Goal: Task Accomplishment & Management: Manage account settings

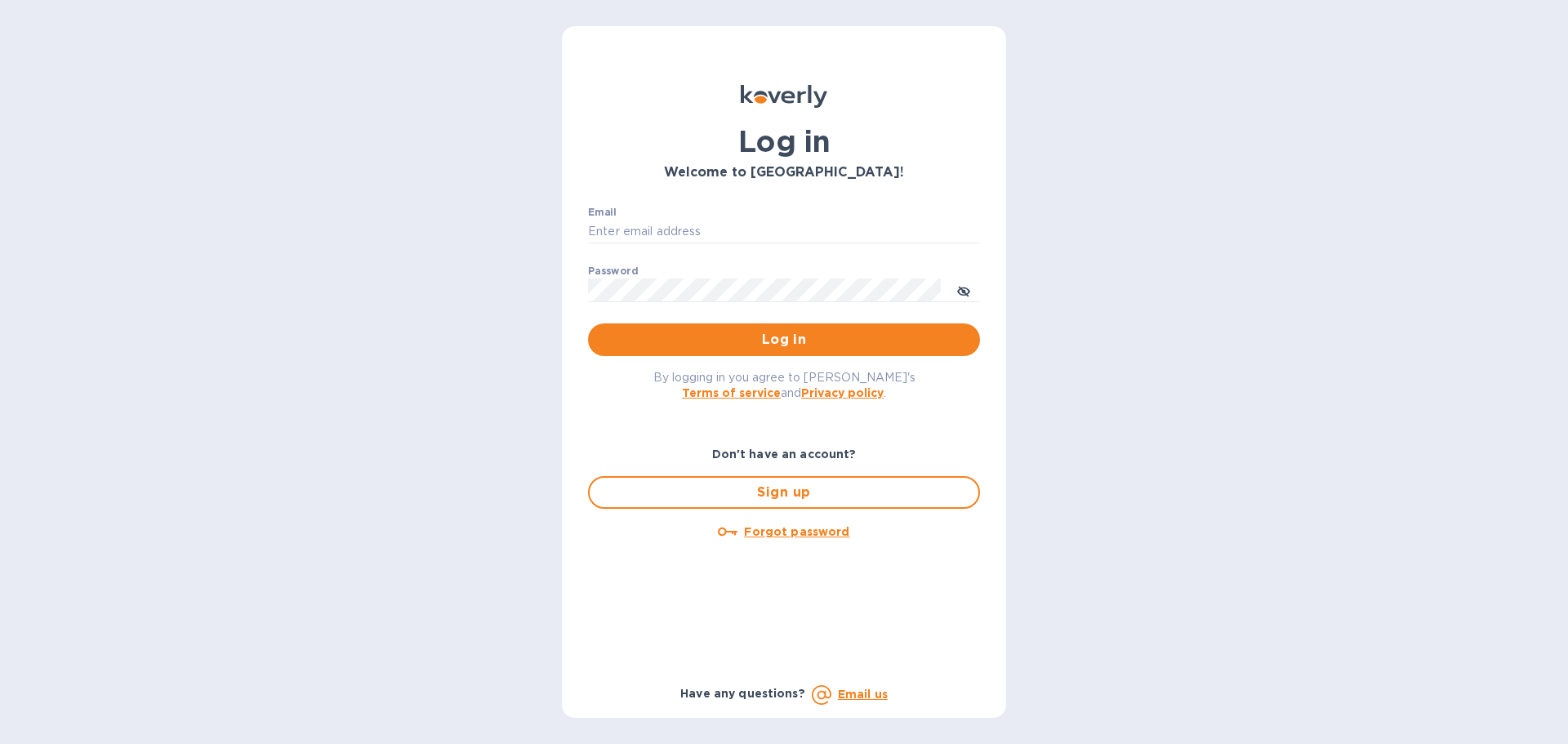
type input "accounting@naturahealthproducts.com"
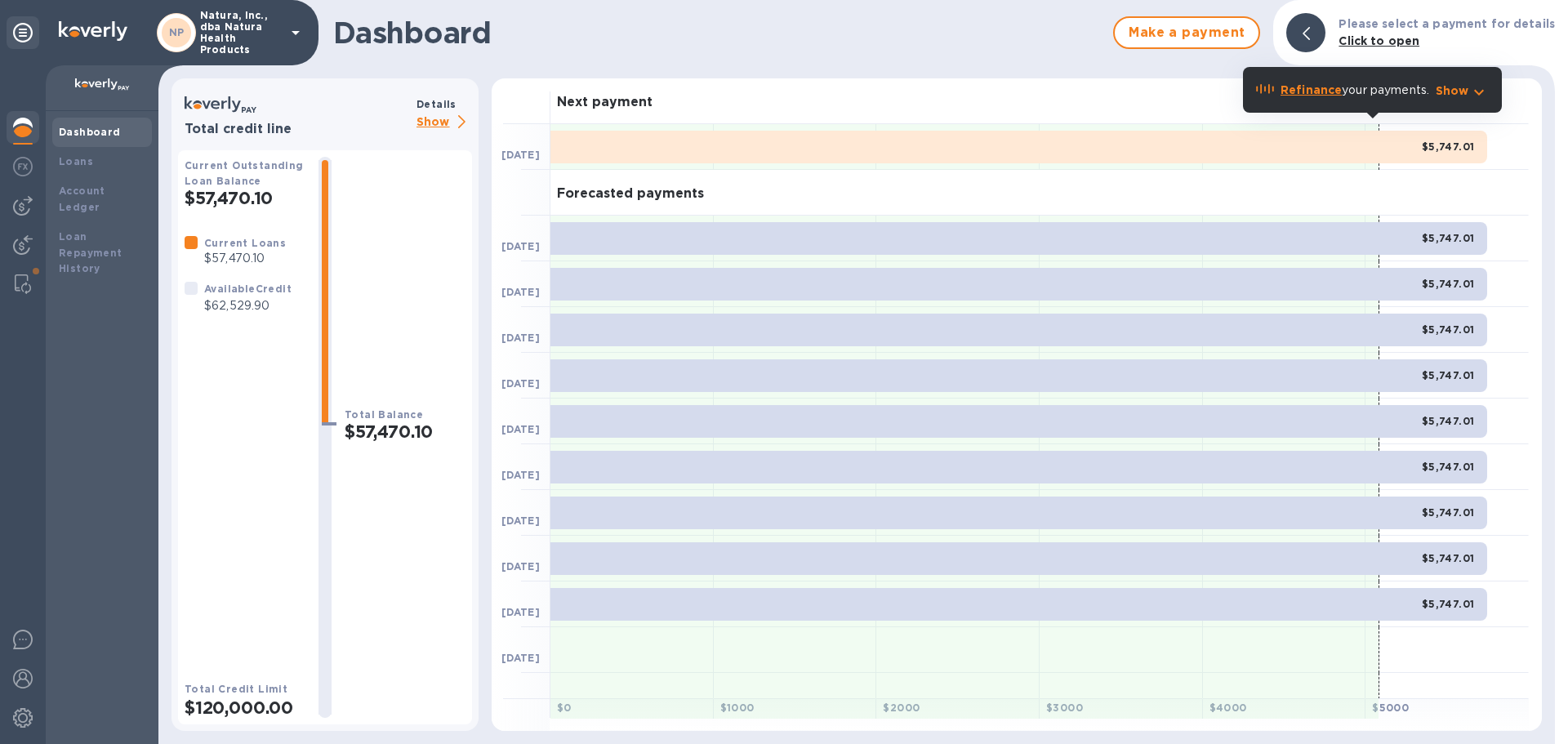
click at [431, 123] on p "Show" at bounding box center [445, 123] width 55 height 21
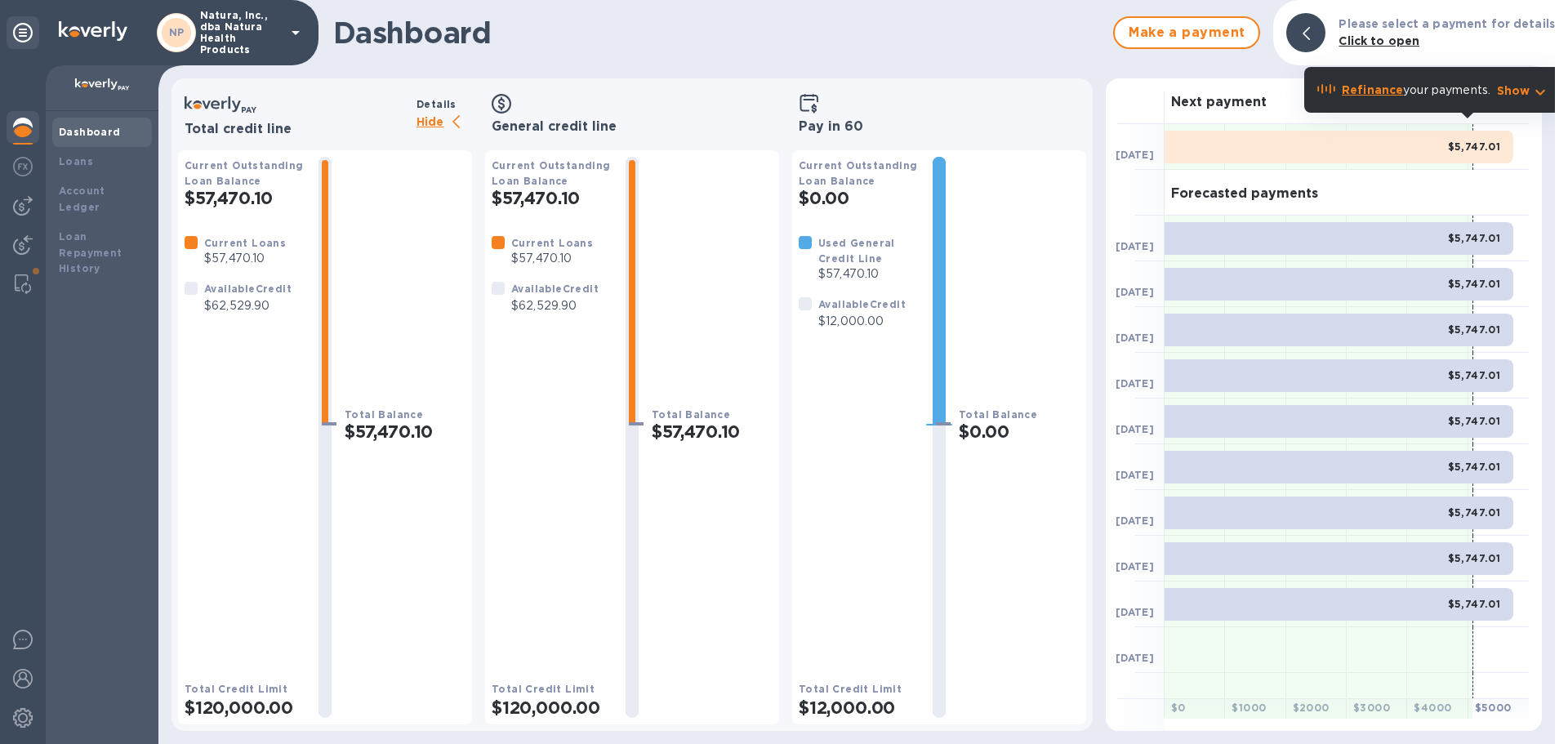
click at [836, 118] on div "Pay in 60" at bounding box center [939, 114] width 294 height 46
click at [835, 124] on h3 "Pay in 60" at bounding box center [940, 127] width 281 height 16
click at [29, 203] on img at bounding box center [23, 206] width 20 height 20
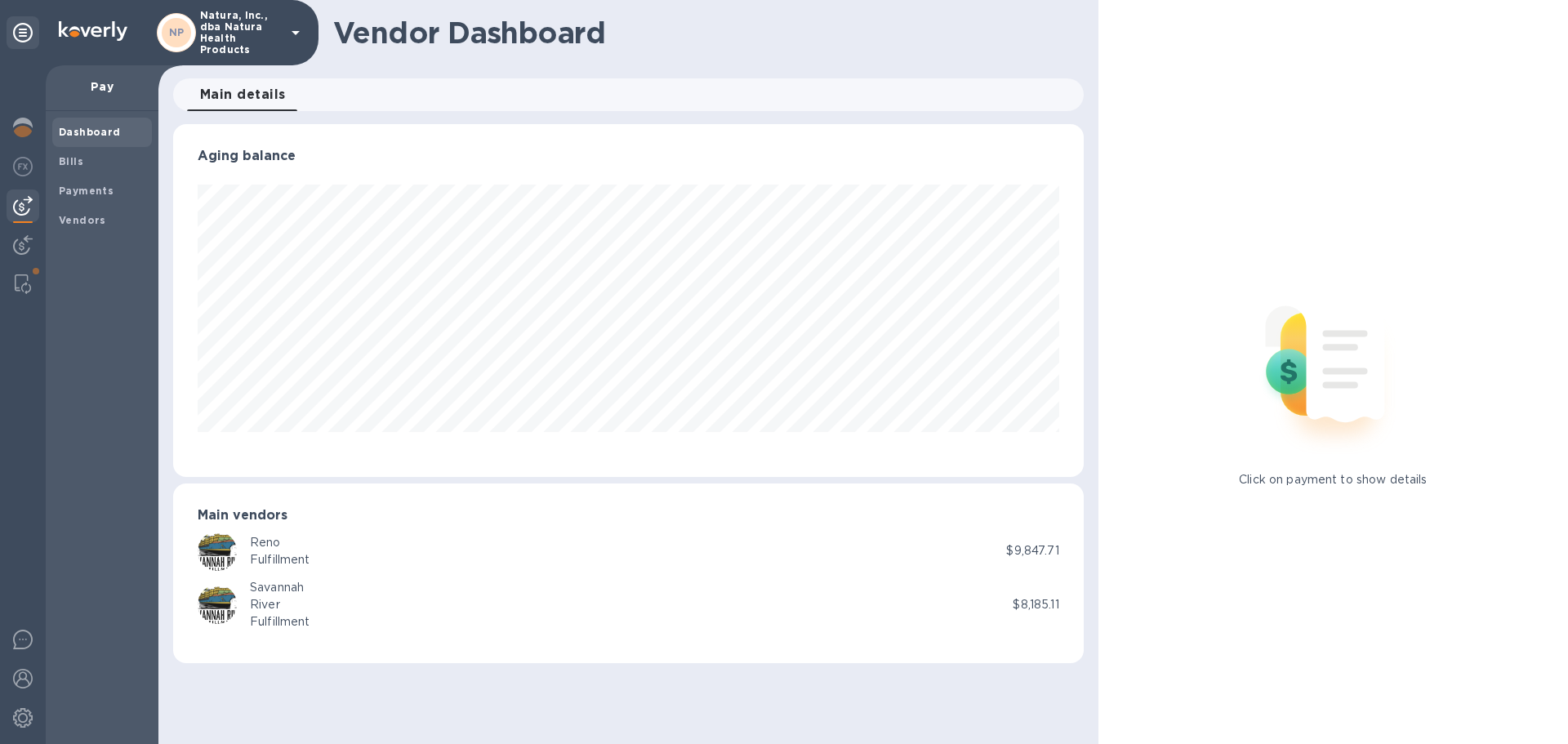
scroll to position [353, 910]
click at [94, 223] on b "Vendors" at bounding box center [82, 220] width 48 height 12
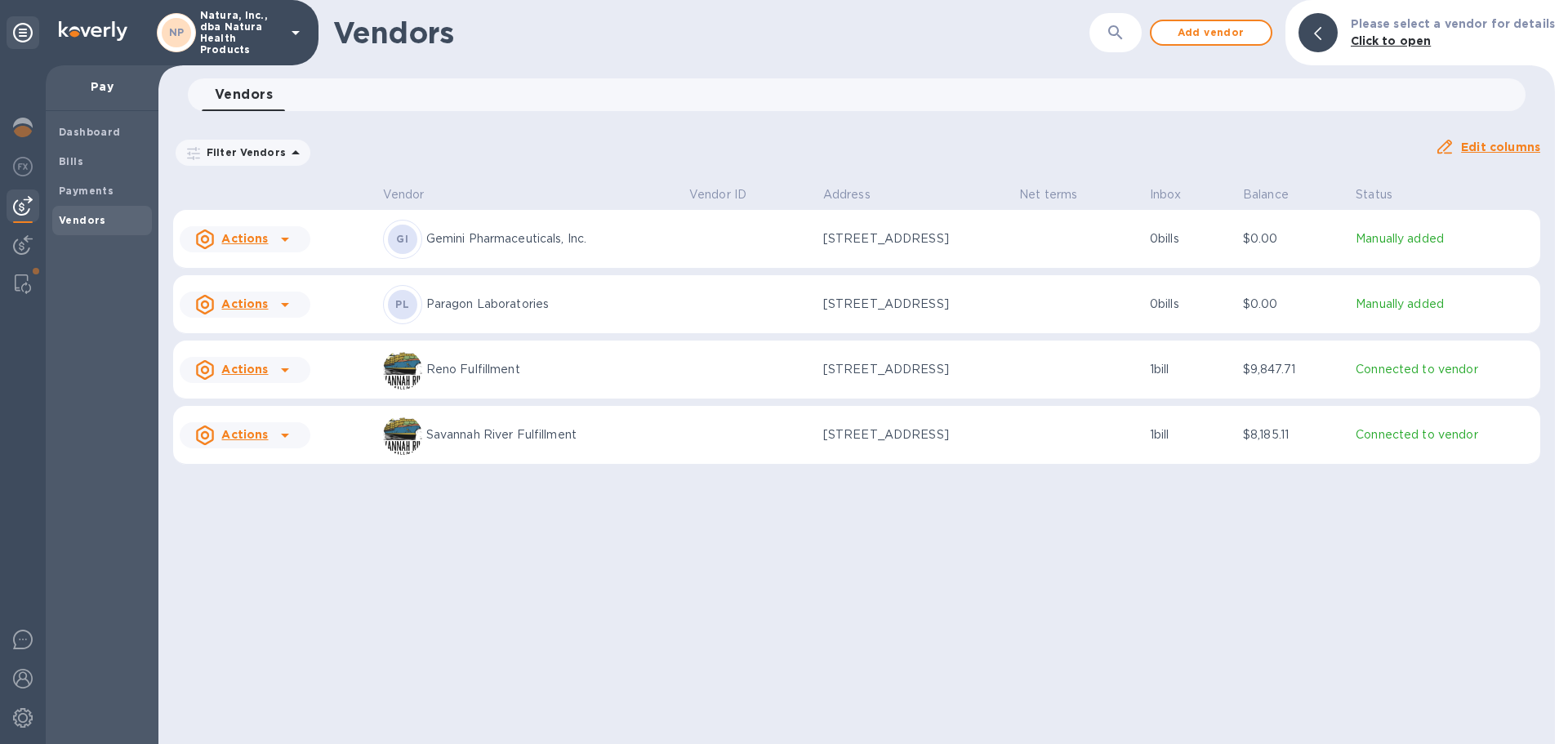
click at [284, 362] on icon at bounding box center [285, 371] width 20 height 20
click at [207, 366] on div at bounding box center [784, 372] width 1568 height 744
click at [258, 372] on u "Actions" at bounding box center [244, 369] width 47 height 13
click at [388, 574] on div at bounding box center [784, 372] width 1568 height 744
click at [1288, 370] on p "$9,847.71" at bounding box center [1293, 370] width 100 height 17
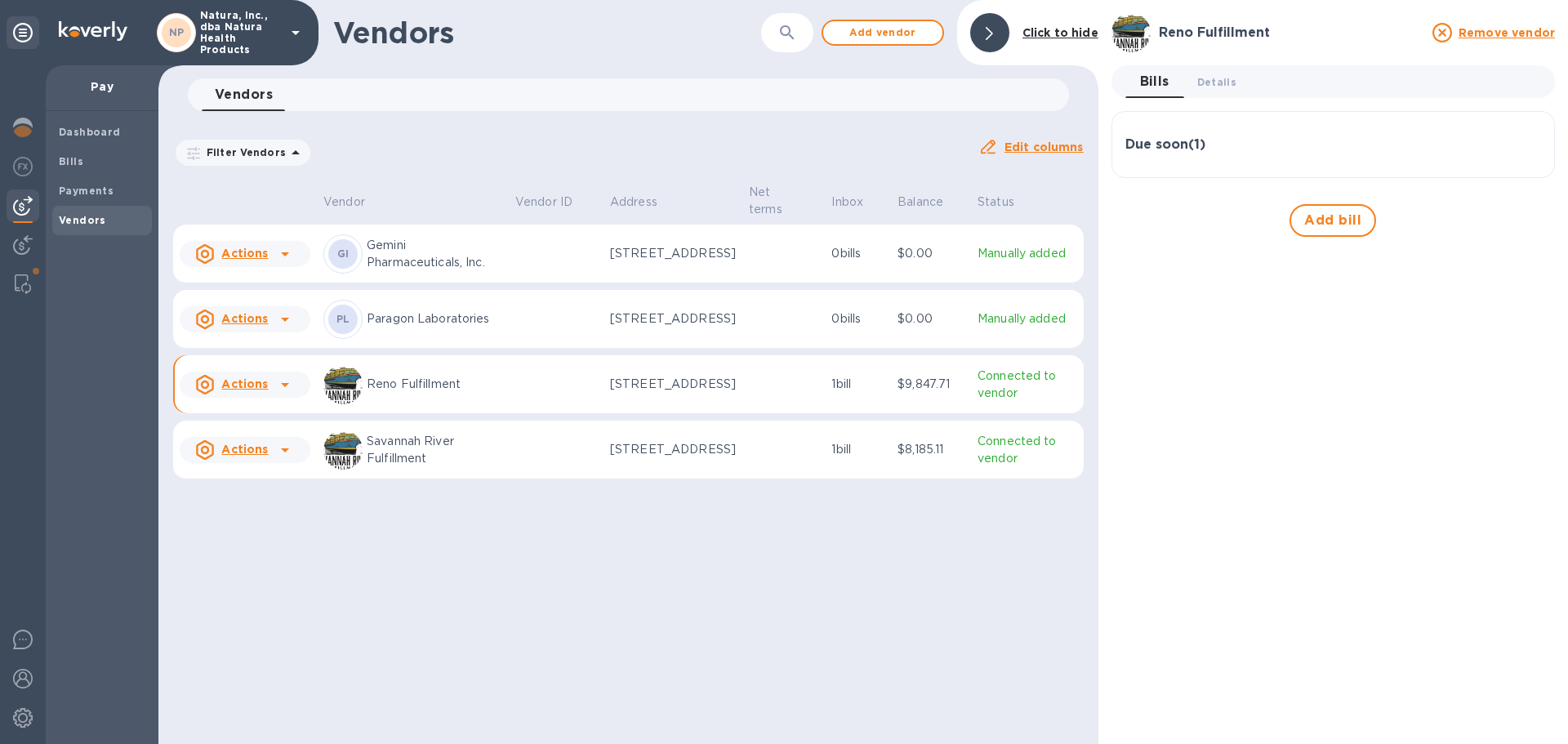
click at [279, 393] on icon at bounding box center [285, 385] width 20 height 20
click at [545, 396] on div at bounding box center [784, 372] width 1568 height 744
click at [917, 391] on p "$9,847.71" at bounding box center [931, 383] width 67 height 17
click at [935, 393] on p "$9,847.71" at bounding box center [931, 383] width 67 height 17
click at [930, 393] on p "$9,847.71" at bounding box center [931, 383] width 67 height 17
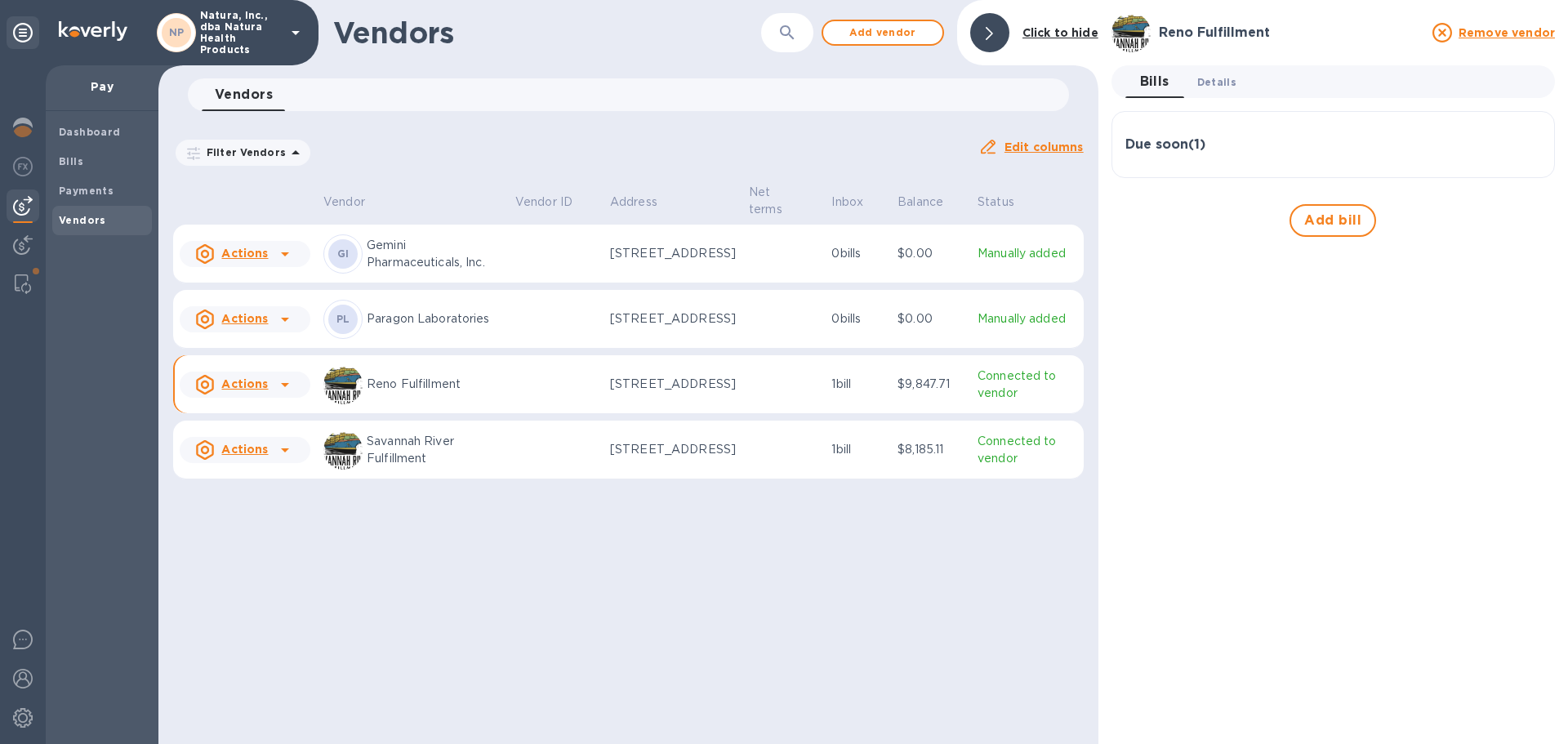
click at [1237, 82] on button "Details 0" at bounding box center [1217, 81] width 65 height 33
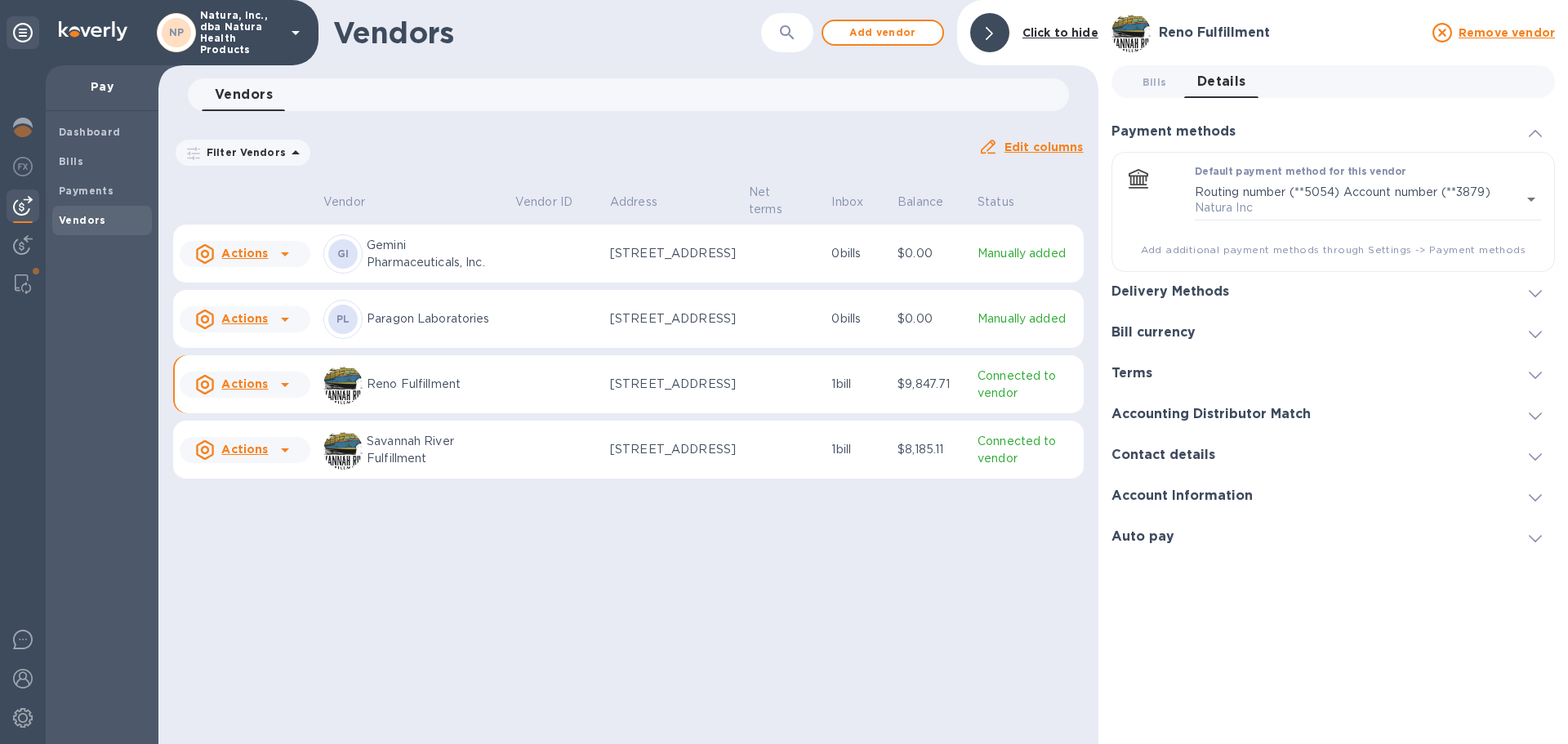
click at [1013, 388] on p "Connected to vendor" at bounding box center [1027, 384] width 100 height 35
click at [85, 187] on b "Payments" at bounding box center [85, 190] width 54 height 12
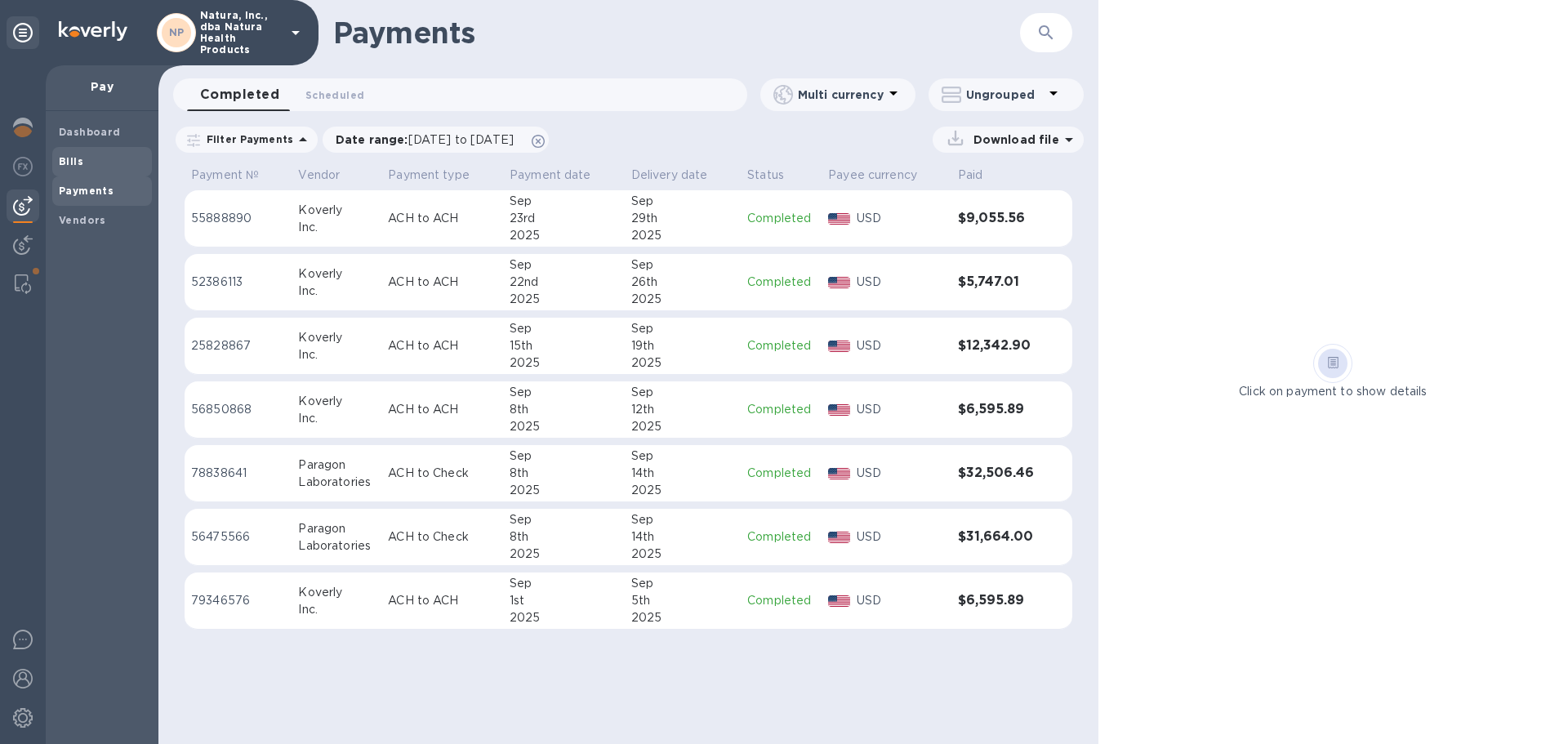
click at [92, 154] on span "Bills" at bounding box center [101, 161] width 86 height 16
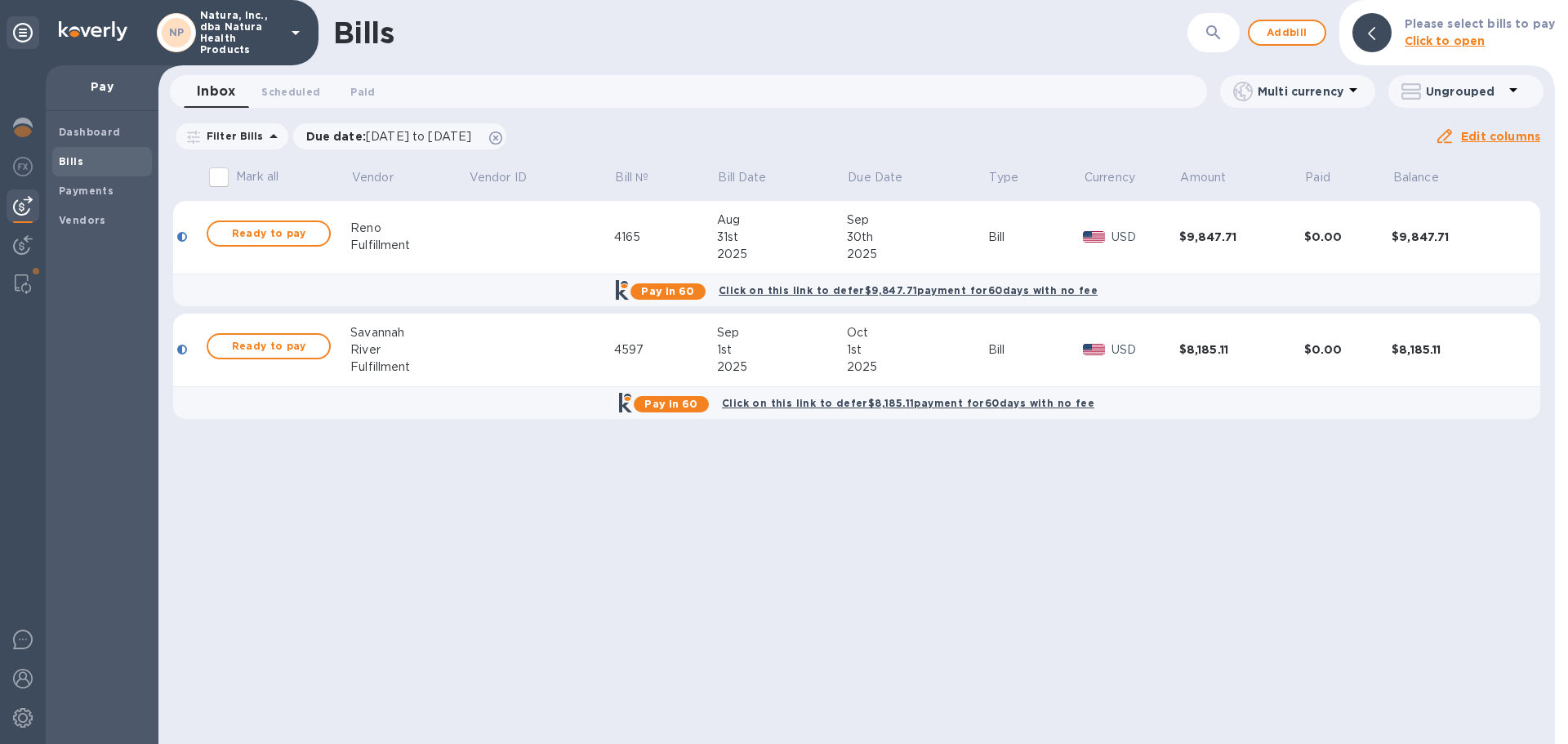
click at [682, 290] on b "Pay in 60" at bounding box center [668, 291] width 53 height 12
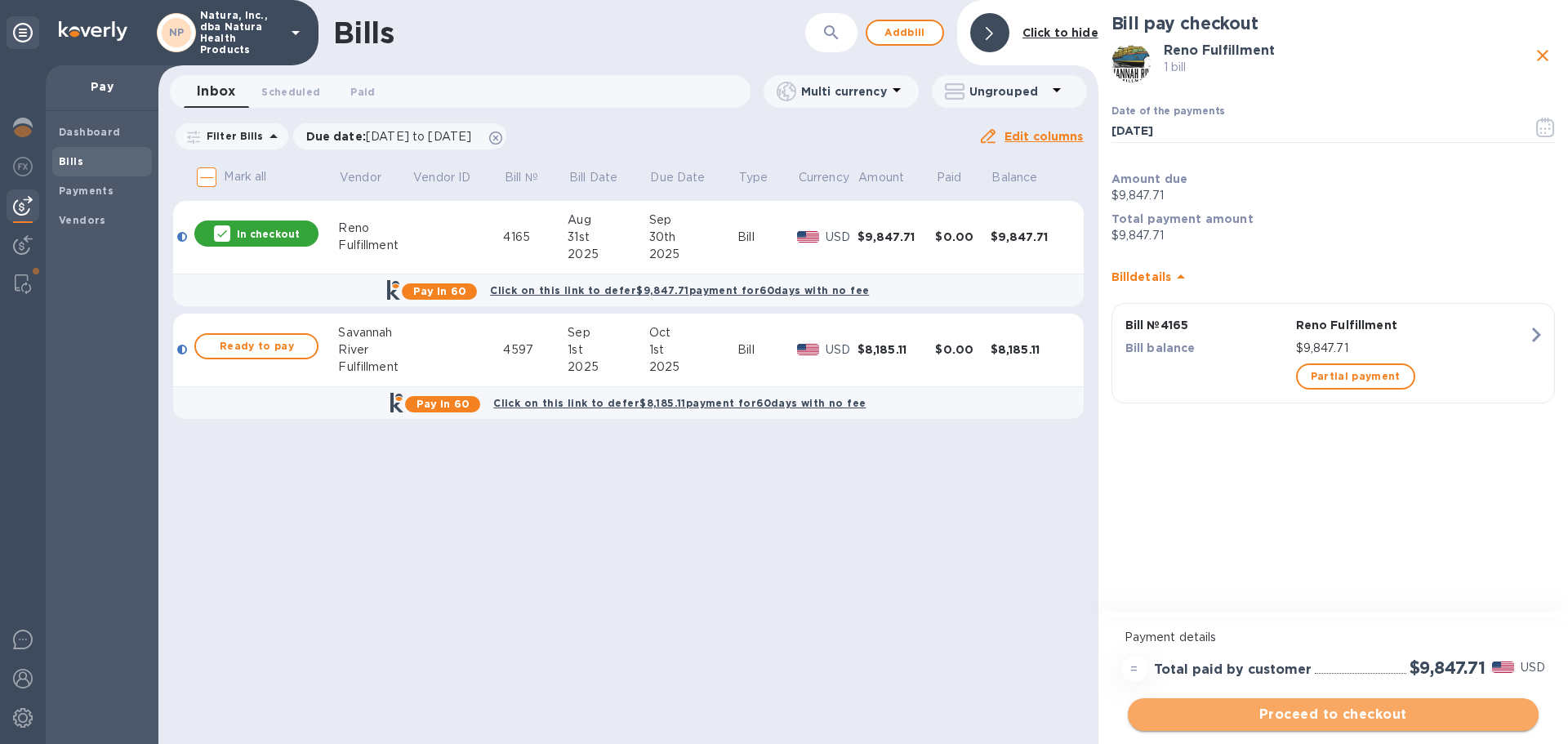
click at [1353, 709] on span "Proceed to checkout" at bounding box center [1333, 715] width 384 height 20
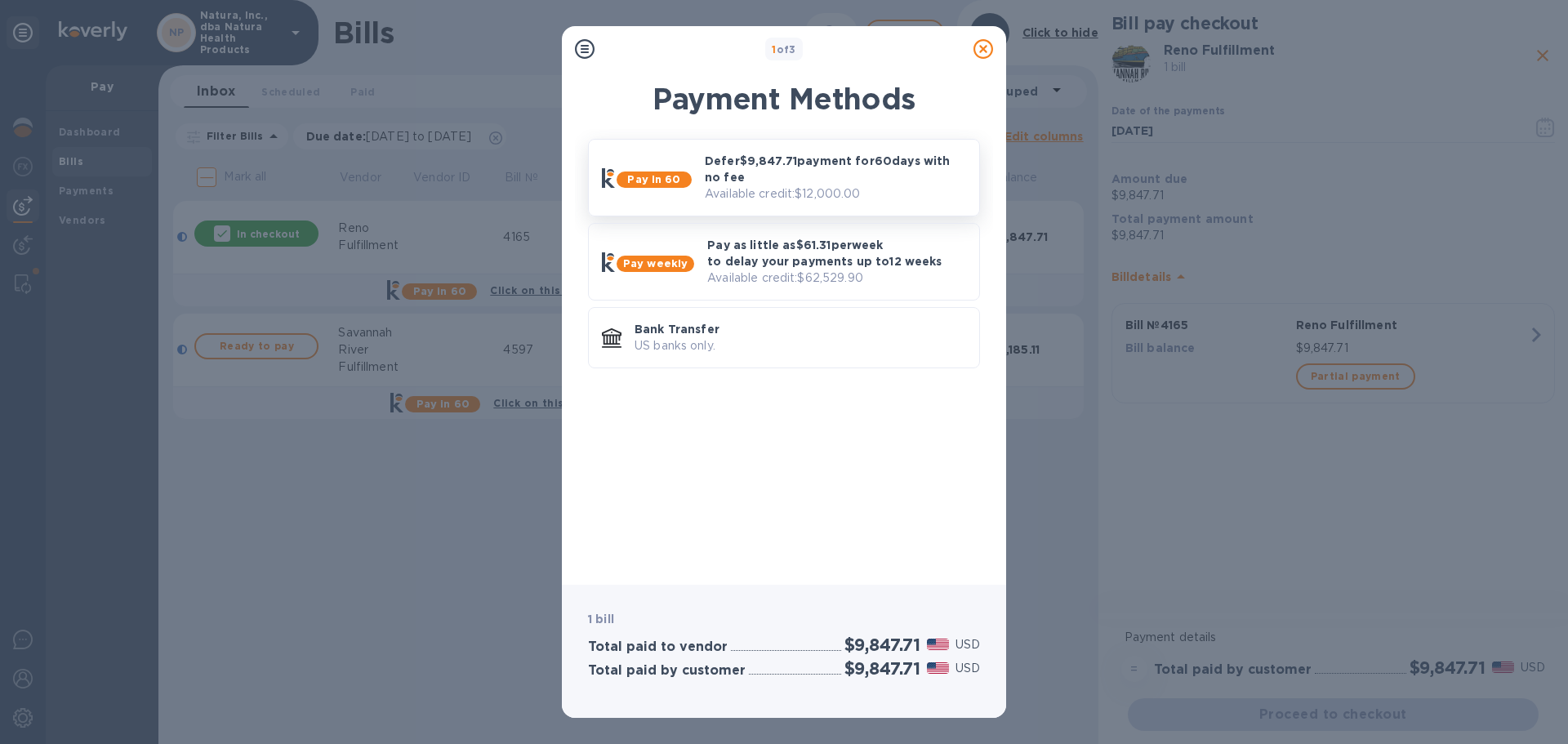
click at [762, 168] on p "Defer $9,847.71 payment for 60 days with no fee" at bounding box center [836, 168] width 261 height 33
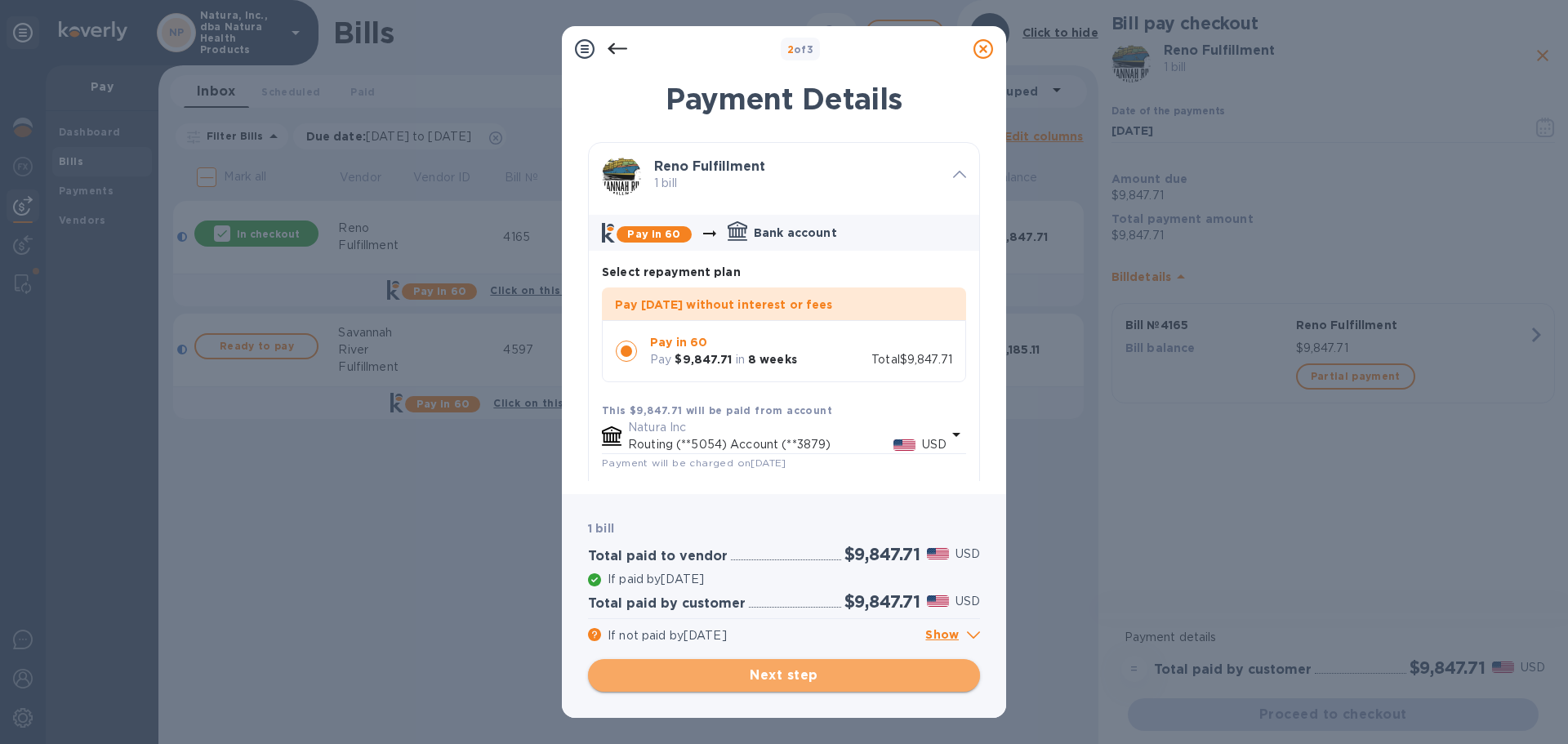
click at [770, 672] on span "Next step" at bounding box center [784, 676] width 366 height 20
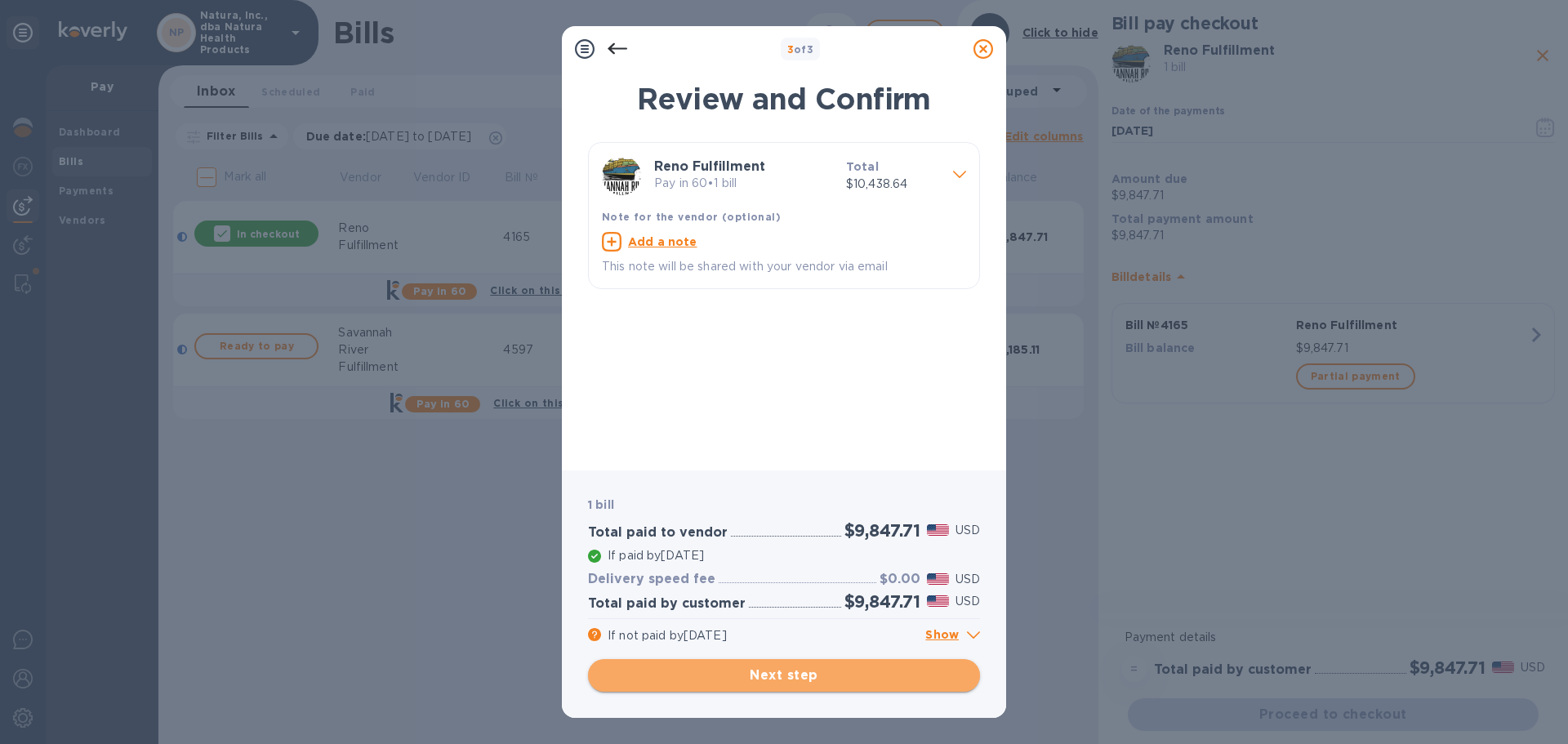
click at [776, 672] on span "Next step" at bounding box center [784, 676] width 366 height 20
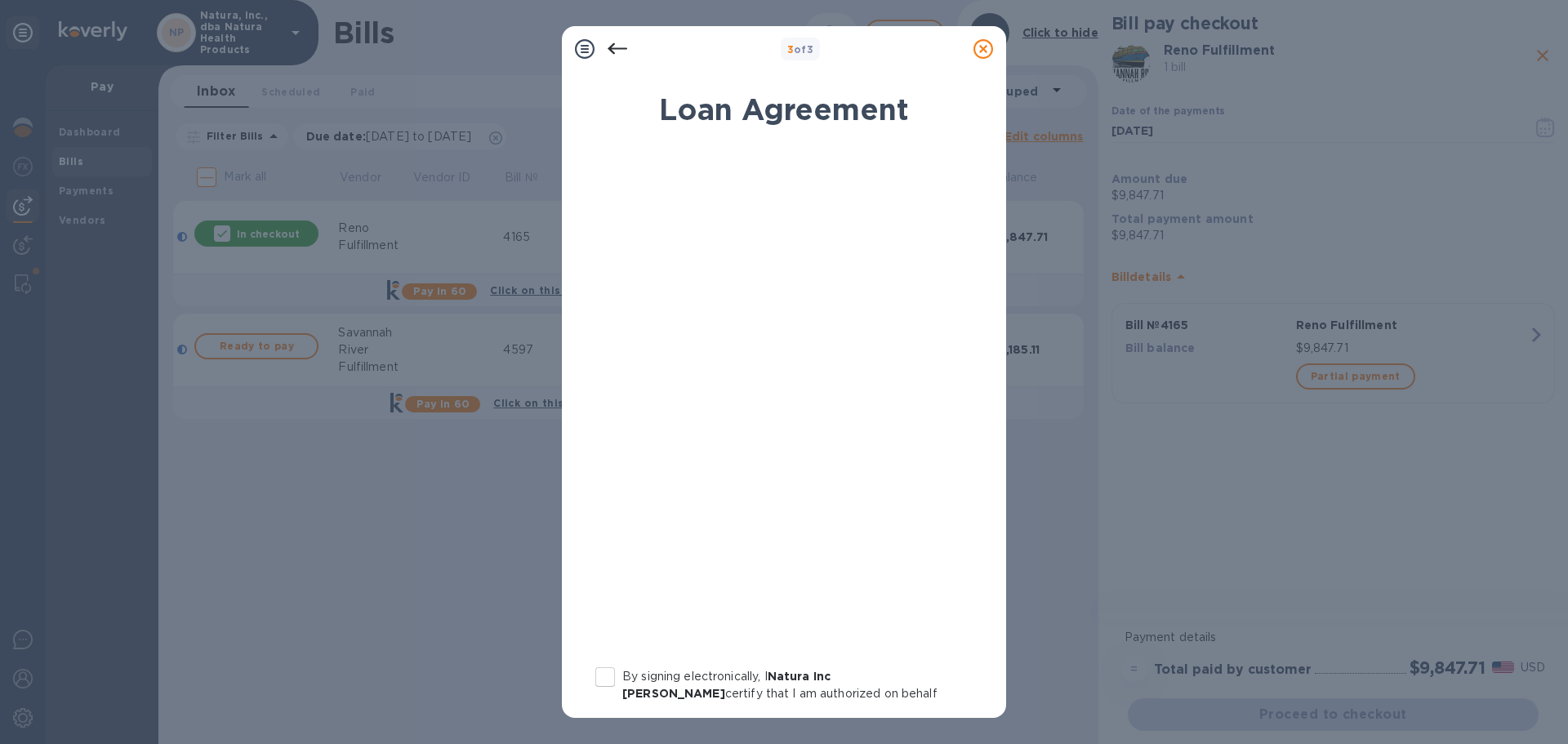
click at [614, 674] on input "By signing electronically, I Natura Inc [PERSON_NAME] certify that I am authori…" at bounding box center [605, 677] width 35 height 35
checkbox input "true"
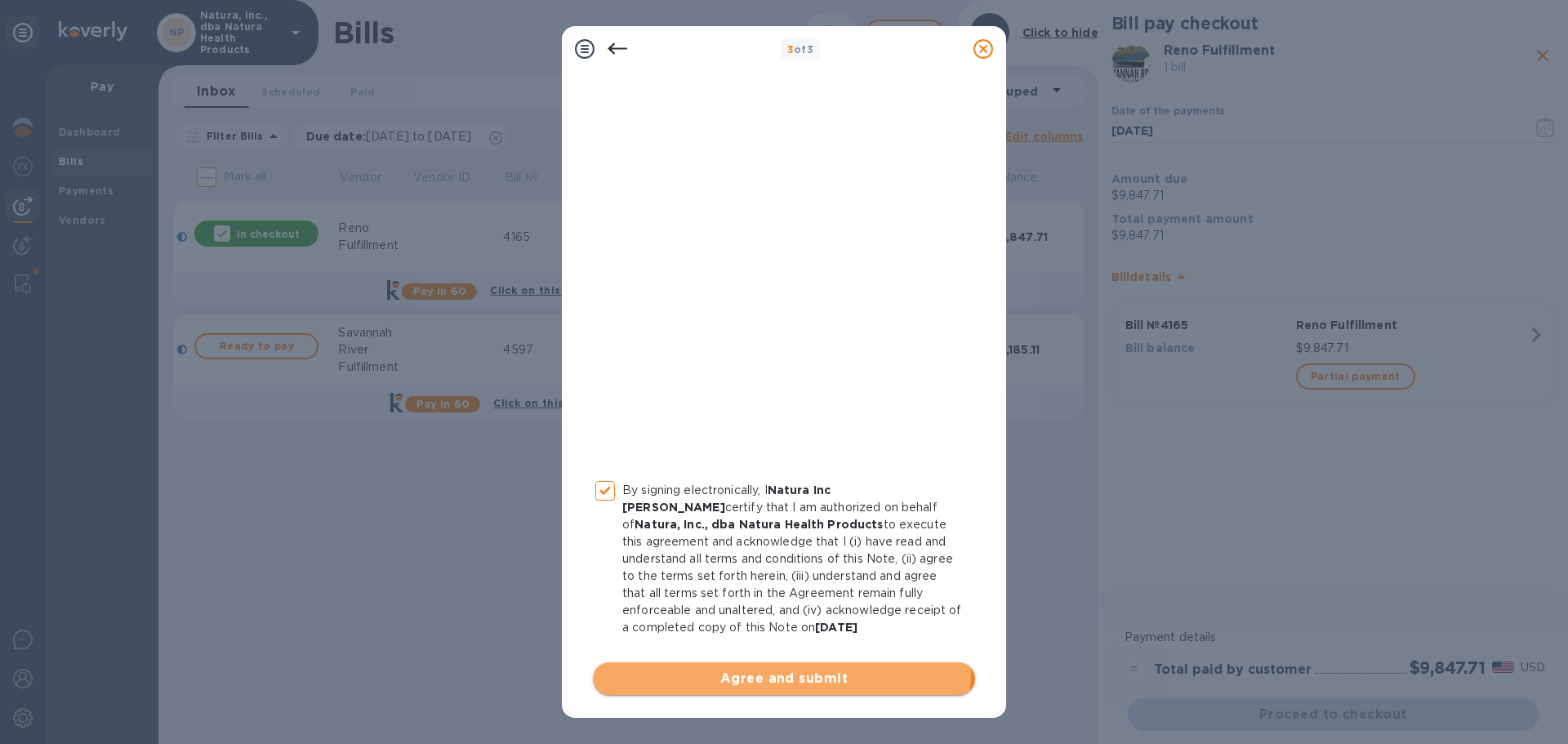
click at [778, 670] on span "Agree and submit" at bounding box center [784, 679] width 357 height 20
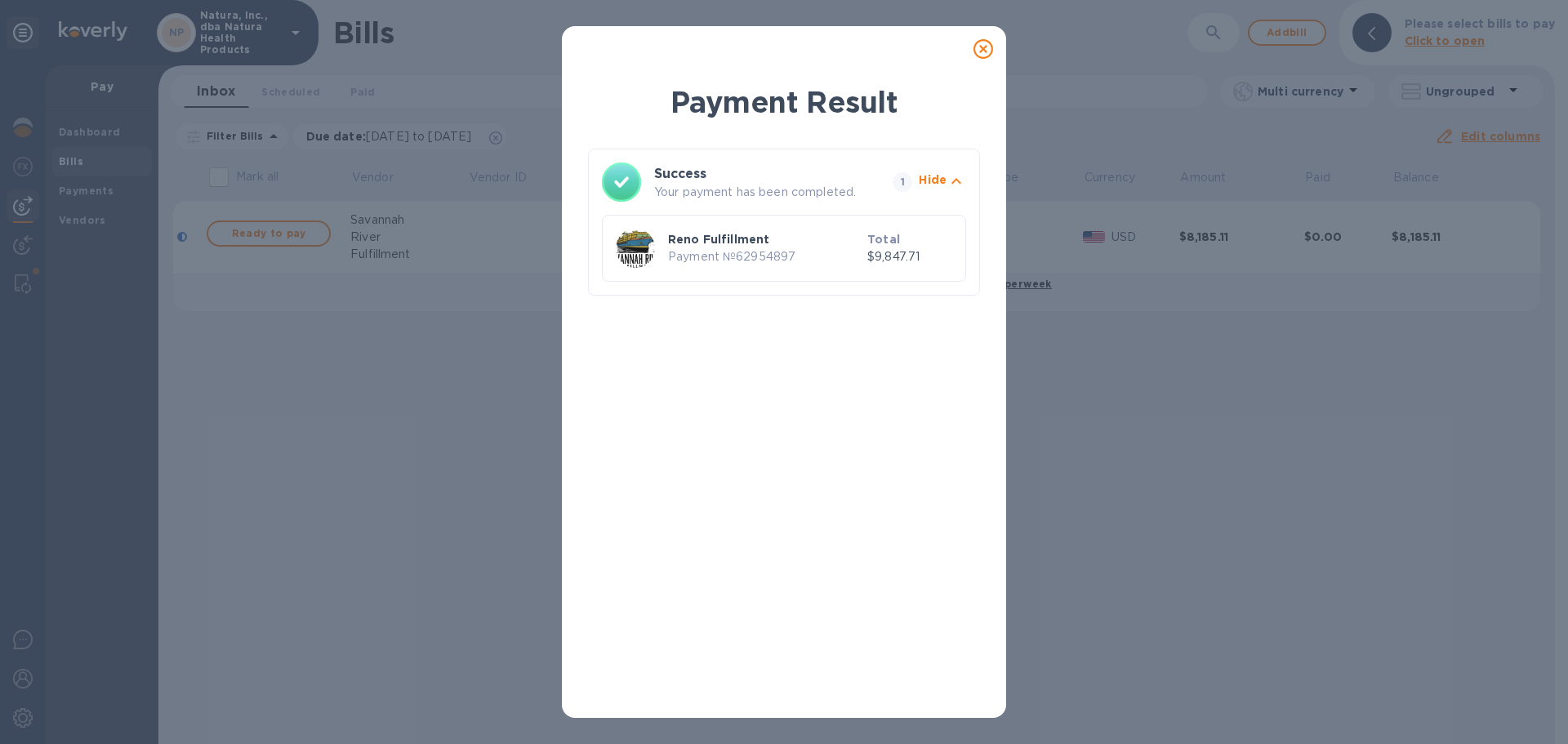
click at [980, 49] on icon at bounding box center [984, 50] width 20 height 20
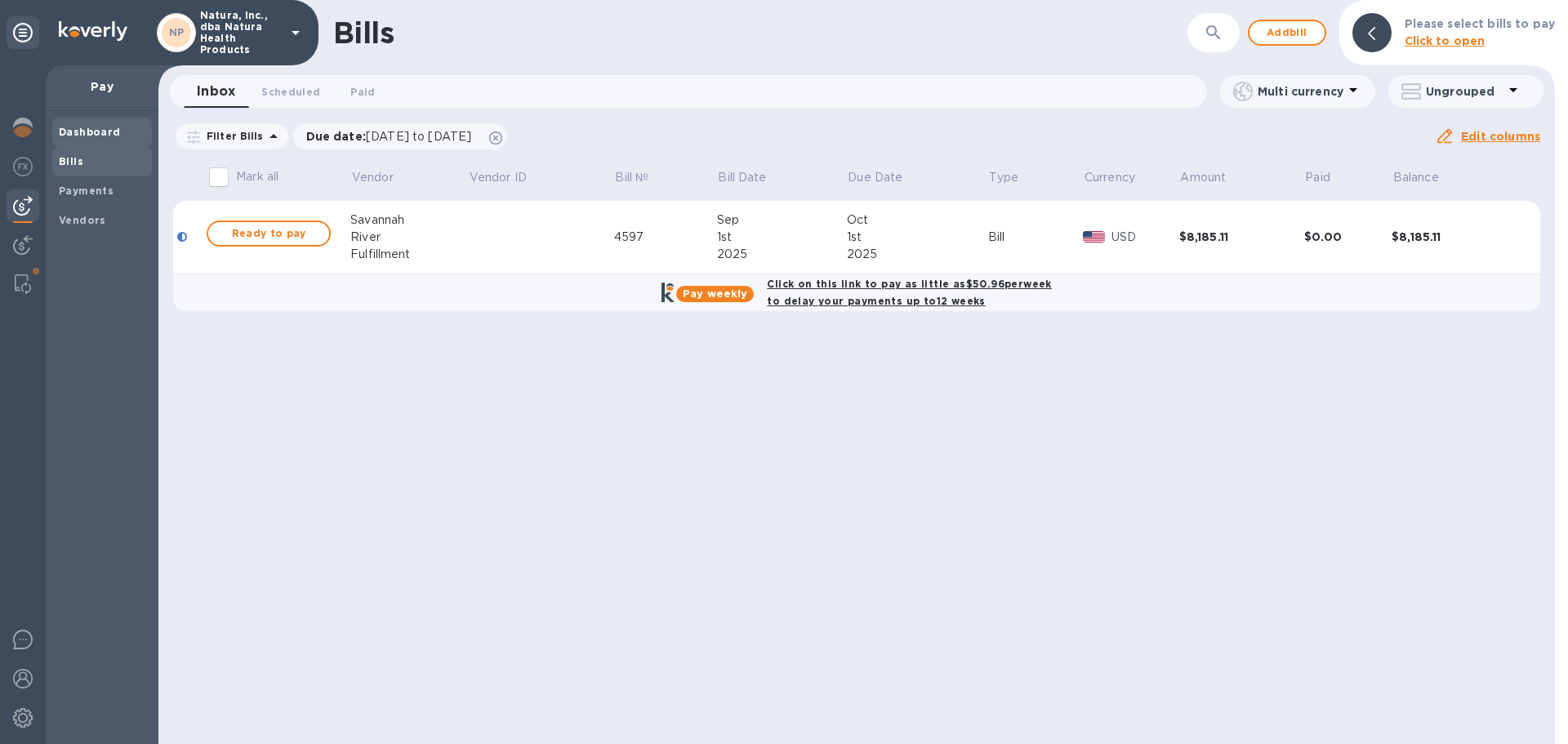
click at [100, 132] on b "Dashboard" at bounding box center [89, 132] width 62 height 12
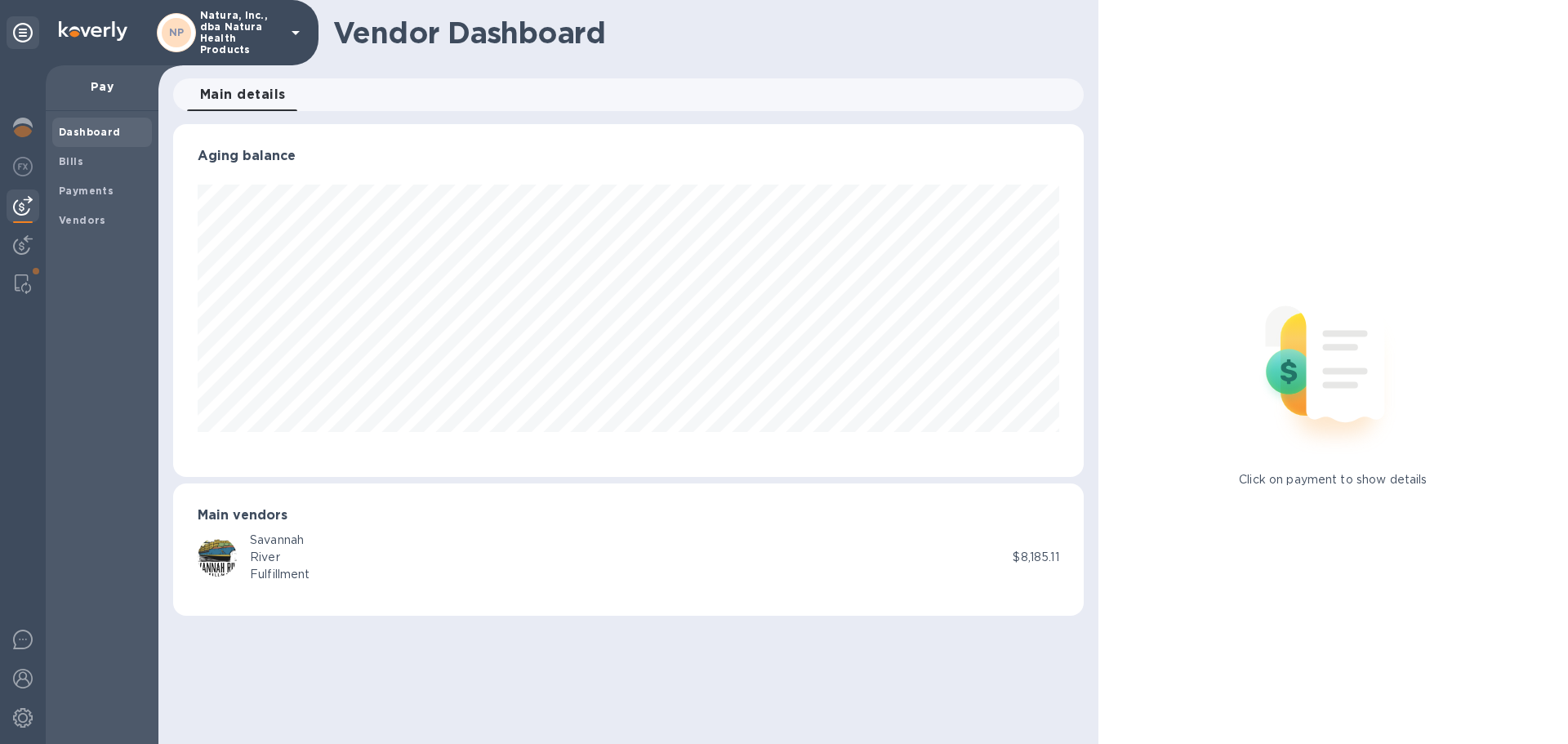
scroll to position [353, 910]
click at [94, 126] on b "Dashboard" at bounding box center [89, 132] width 62 height 12
click at [89, 152] on div "Bills" at bounding box center [102, 161] width 100 height 30
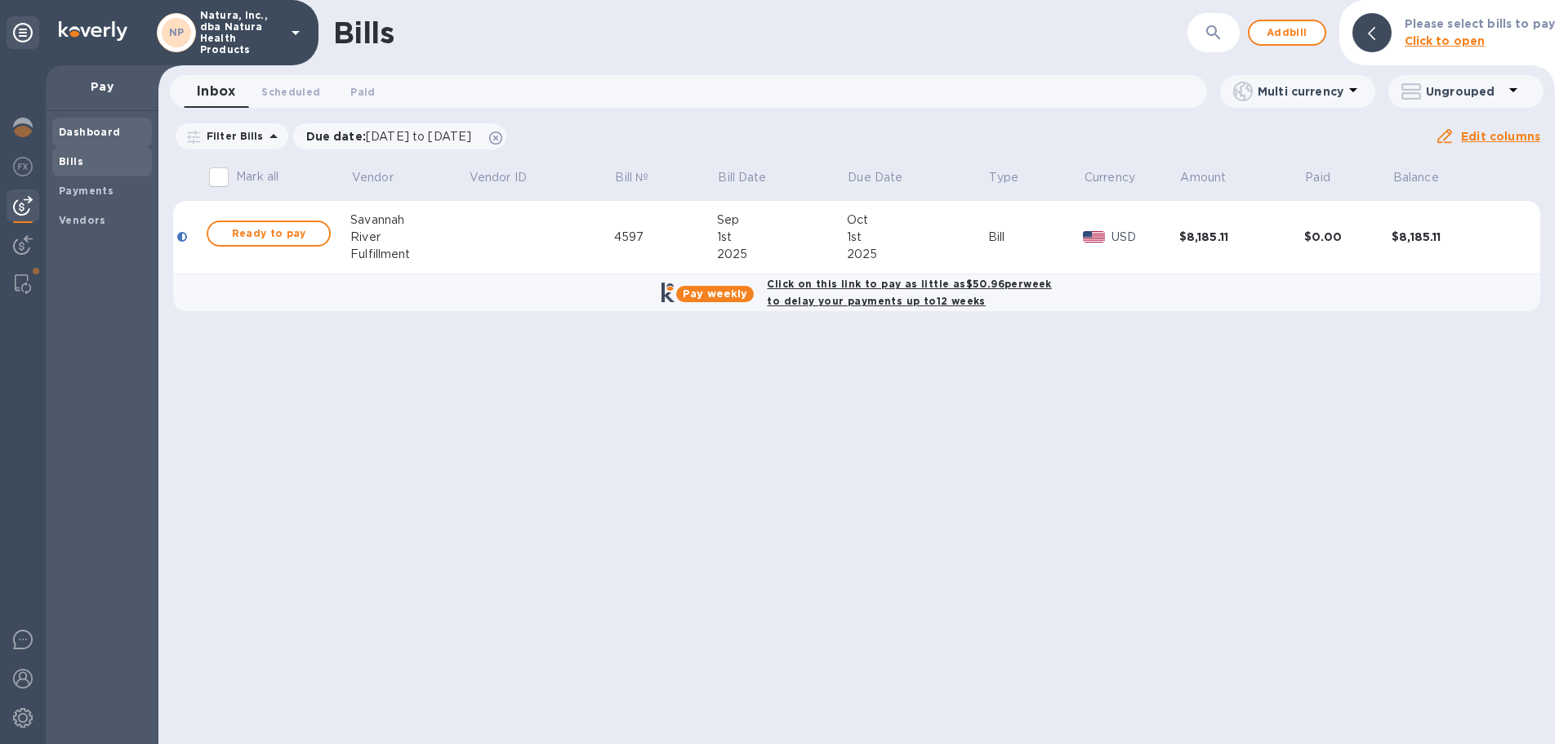
click at [100, 130] on b "Dashboard" at bounding box center [89, 132] width 62 height 12
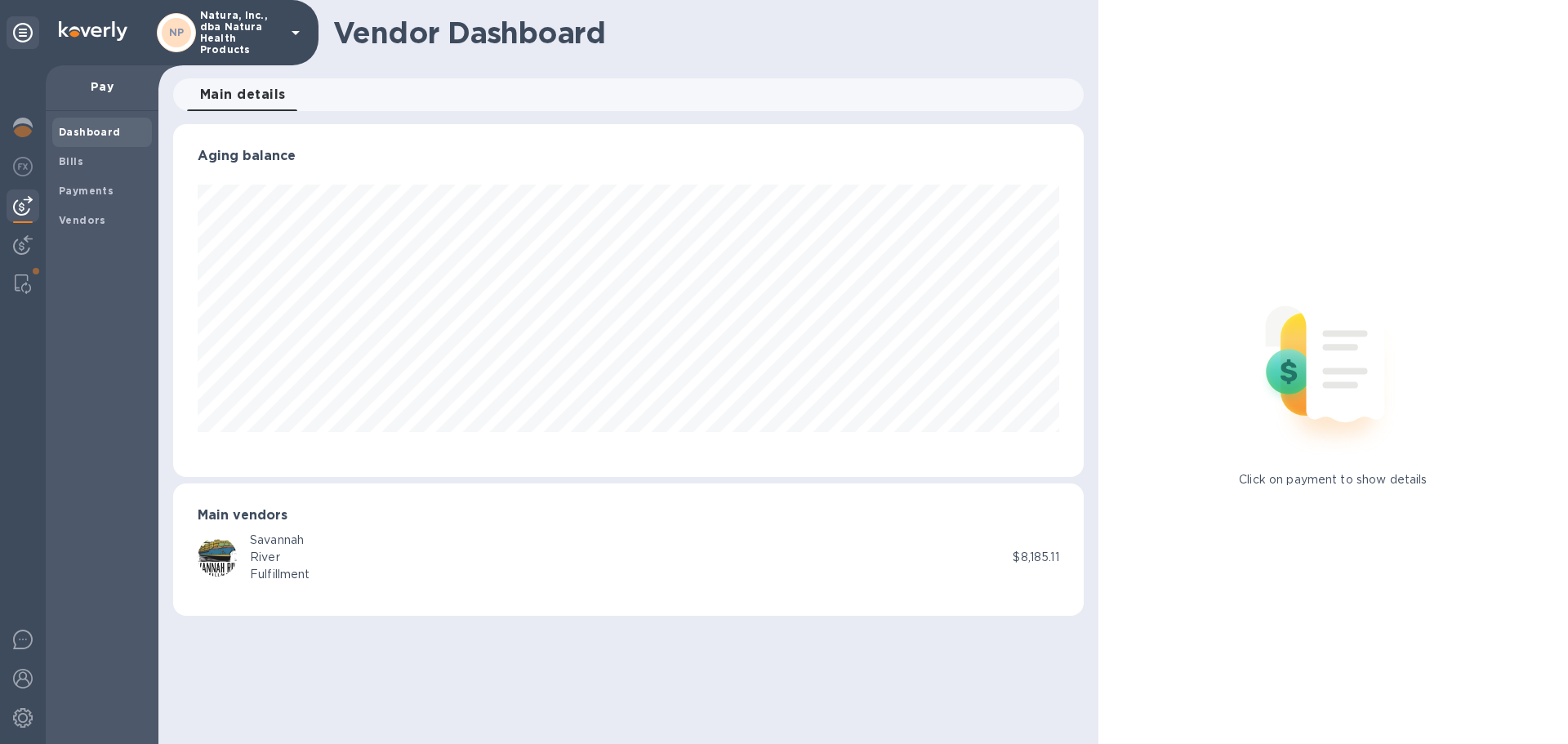
scroll to position [353, 910]
click at [259, 92] on span "Main details 0" at bounding box center [243, 94] width 86 height 23
click at [97, 219] on b "Vendors" at bounding box center [82, 220] width 48 height 12
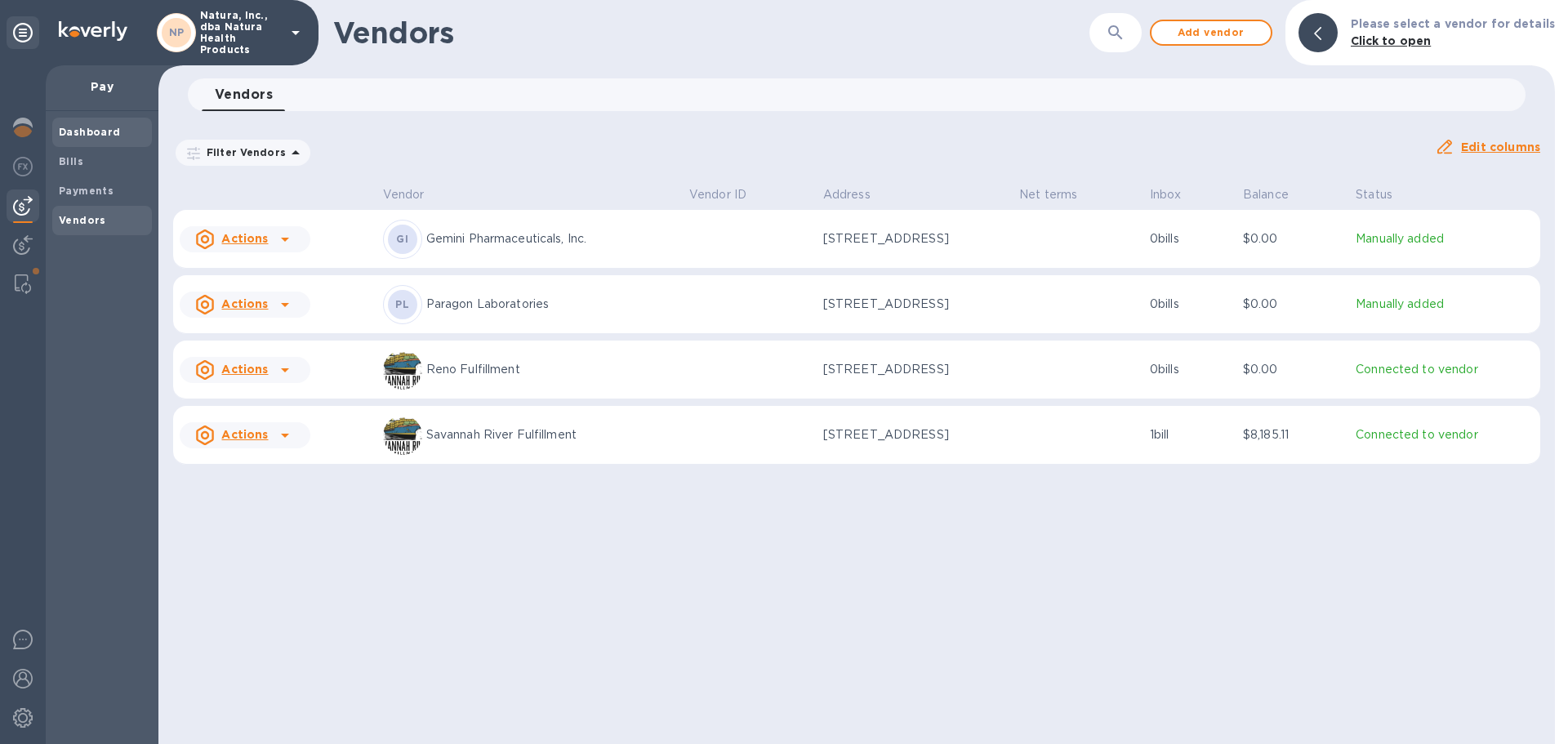
click at [110, 135] on b "Dashboard" at bounding box center [89, 132] width 62 height 12
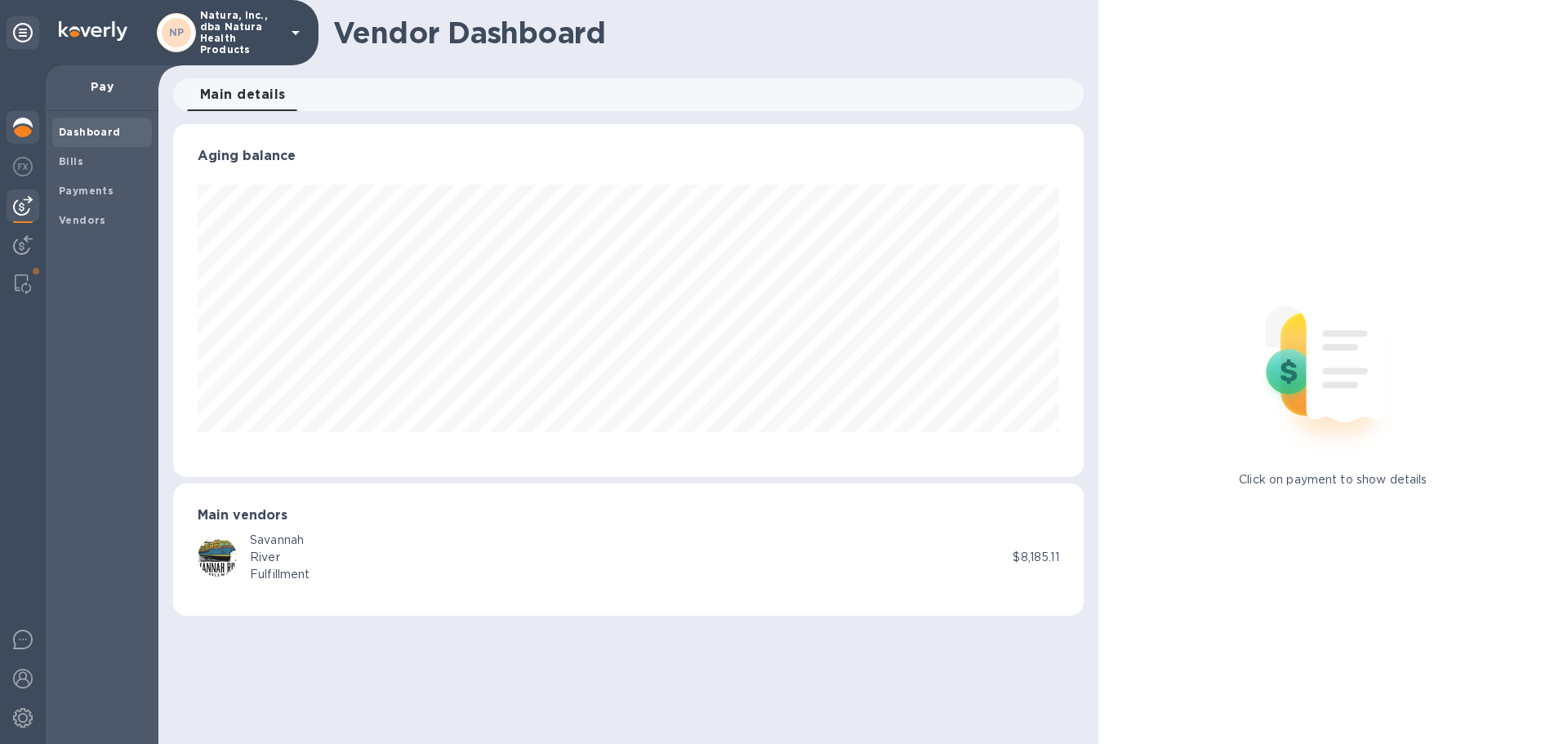
click at [24, 125] on img at bounding box center [23, 128] width 20 height 20
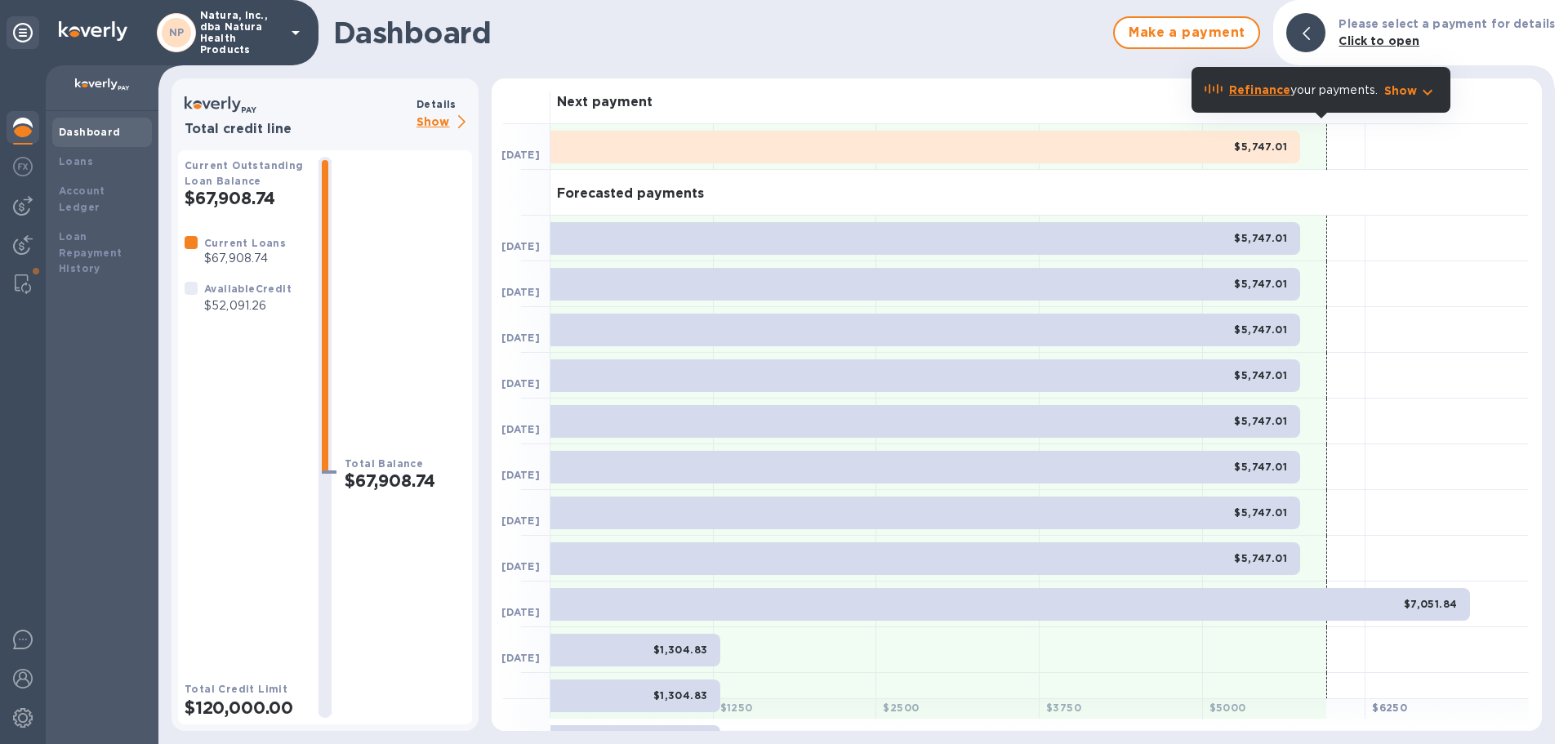
click at [439, 119] on p "Show" at bounding box center [445, 123] width 55 height 21
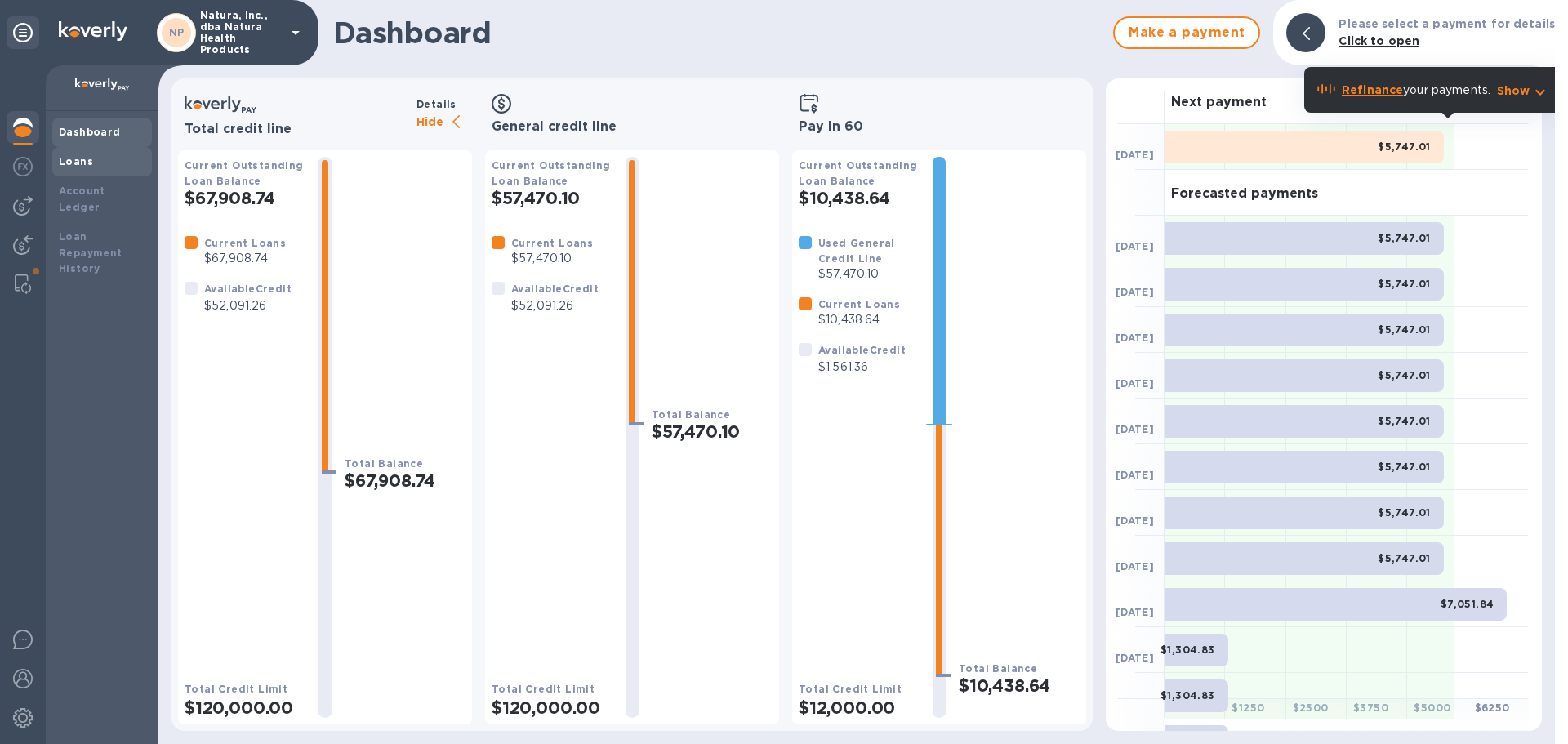
click at [74, 160] on b "Loans" at bounding box center [75, 161] width 35 height 12
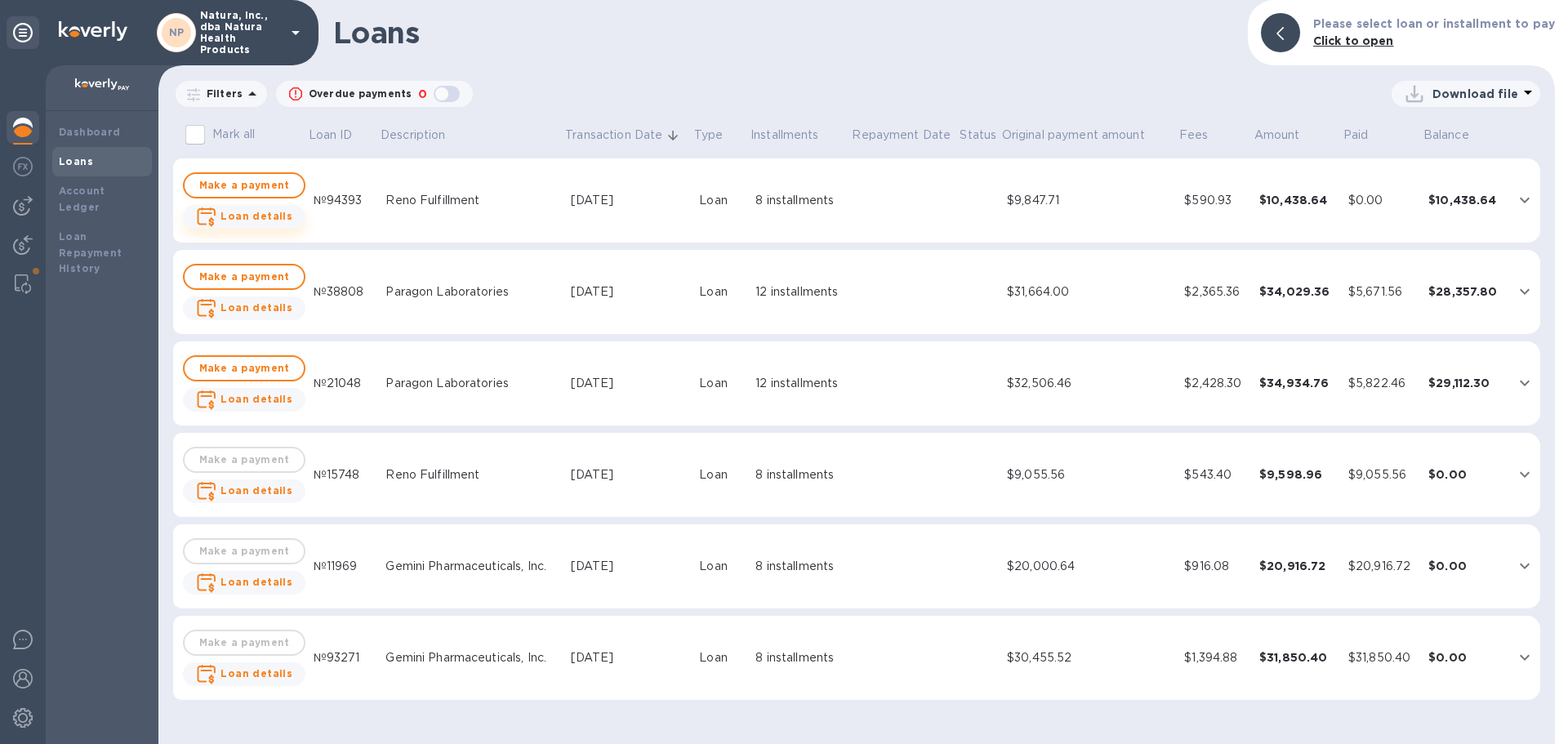
click at [233, 215] on b "Loan details" at bounding box center [257, 216] width 72 height 12
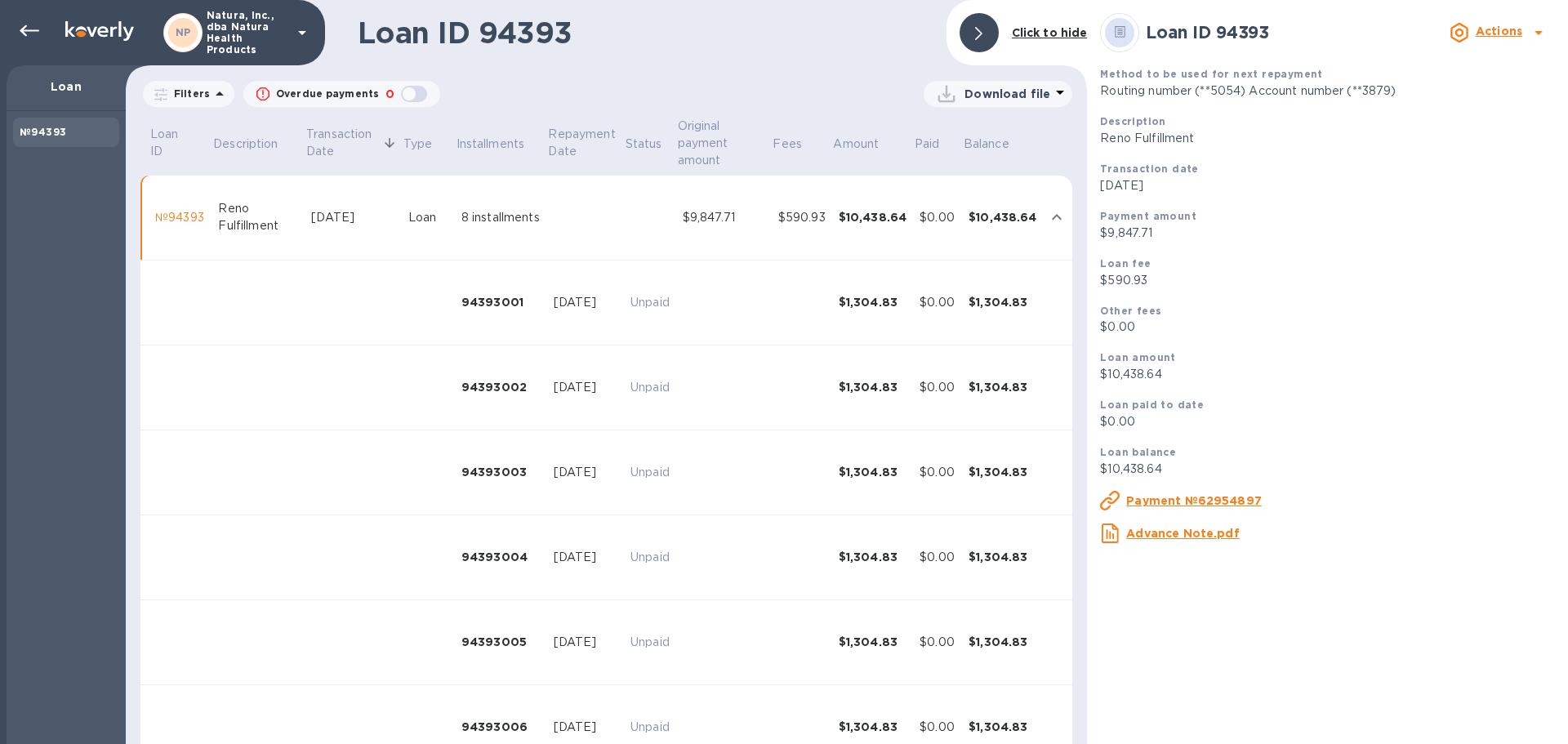
click at [1207, 499] on u "Payment №62954897" at bounding box center [1194, 500] width 136 height 13
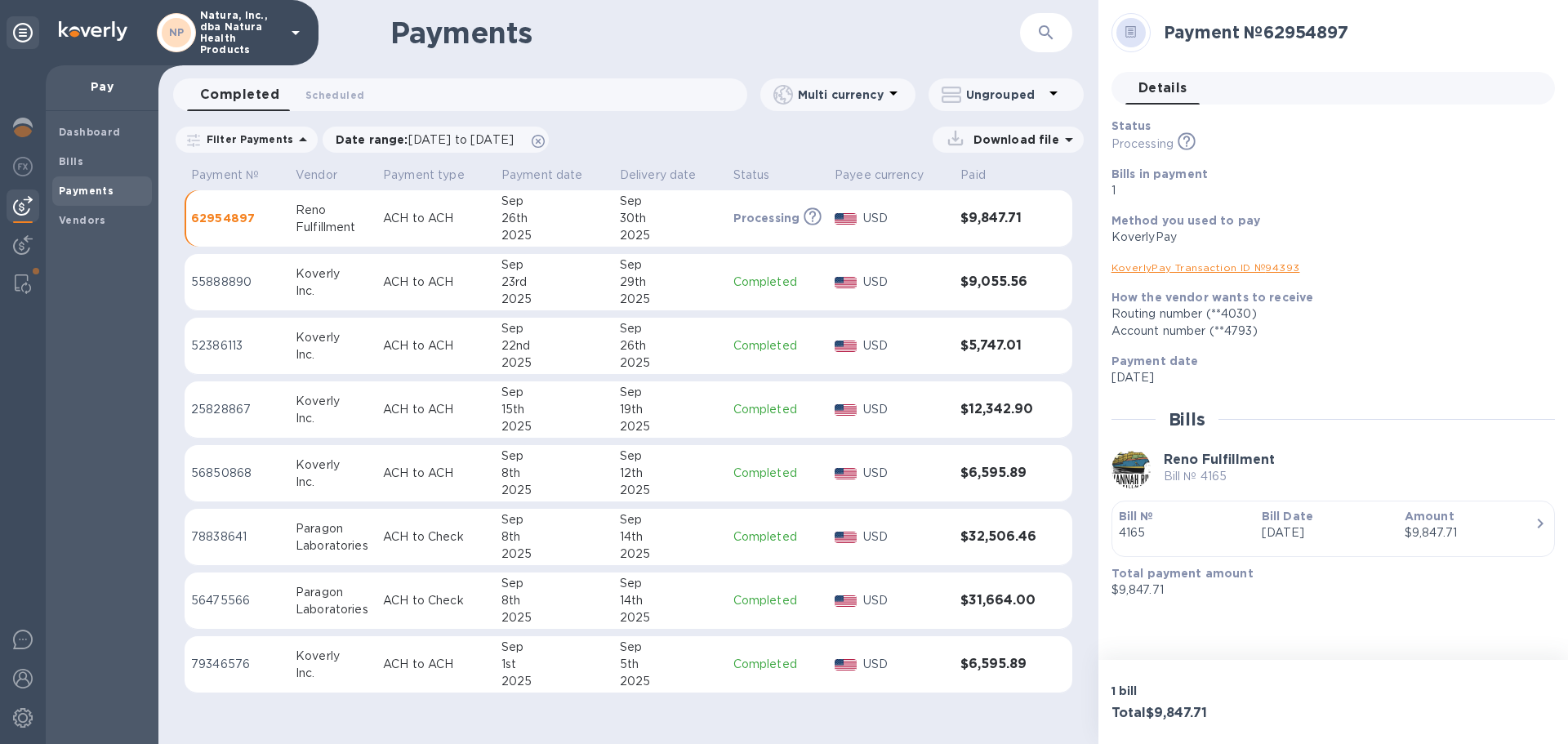
click at [1223, 265] on link "KoverlyPay Transaction ID № 94393" at bounding box center [1205, 267] width 188 height 12
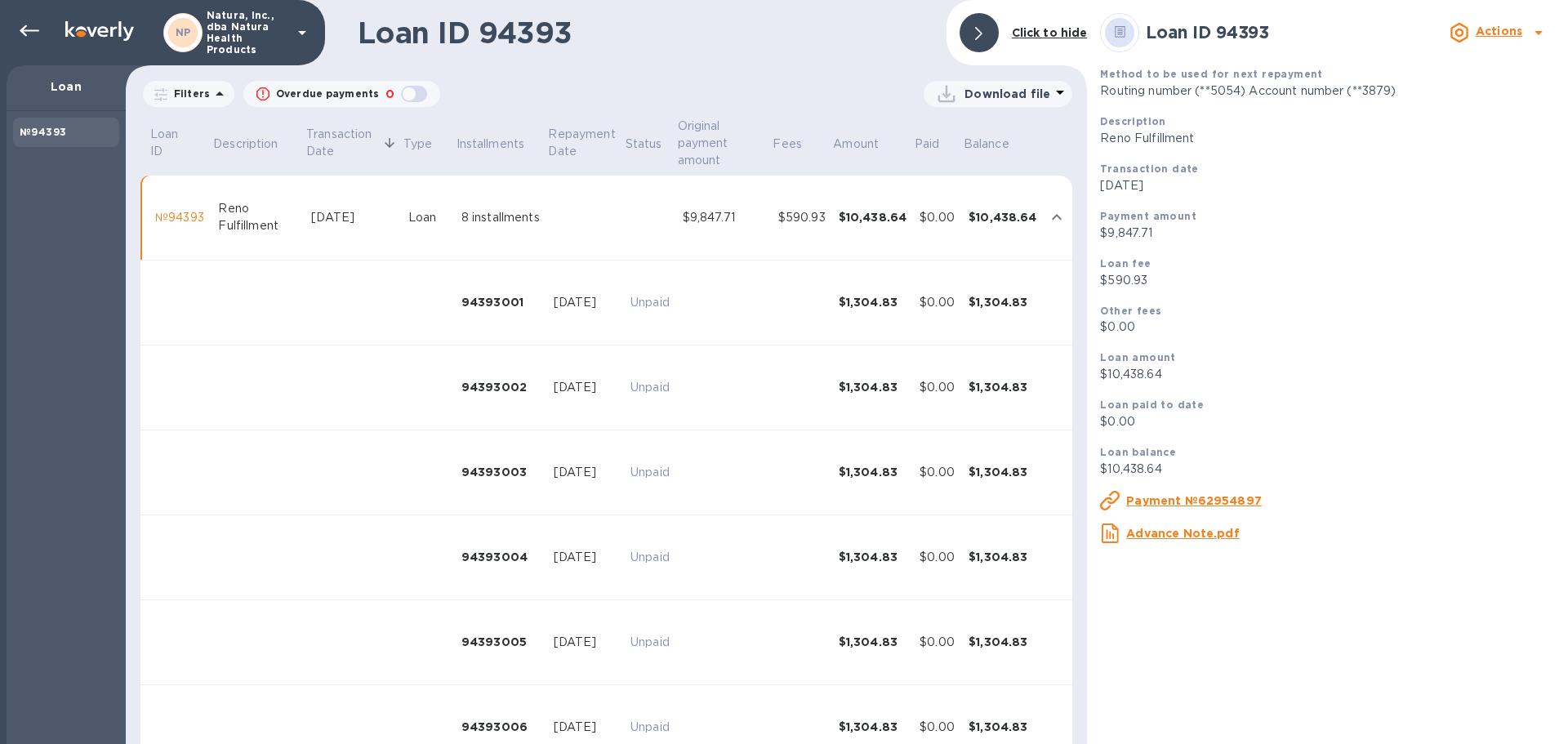
click at [1233, 501] on u "Payment №62954897" at bounding box center [1194, 500] width 136 height 13
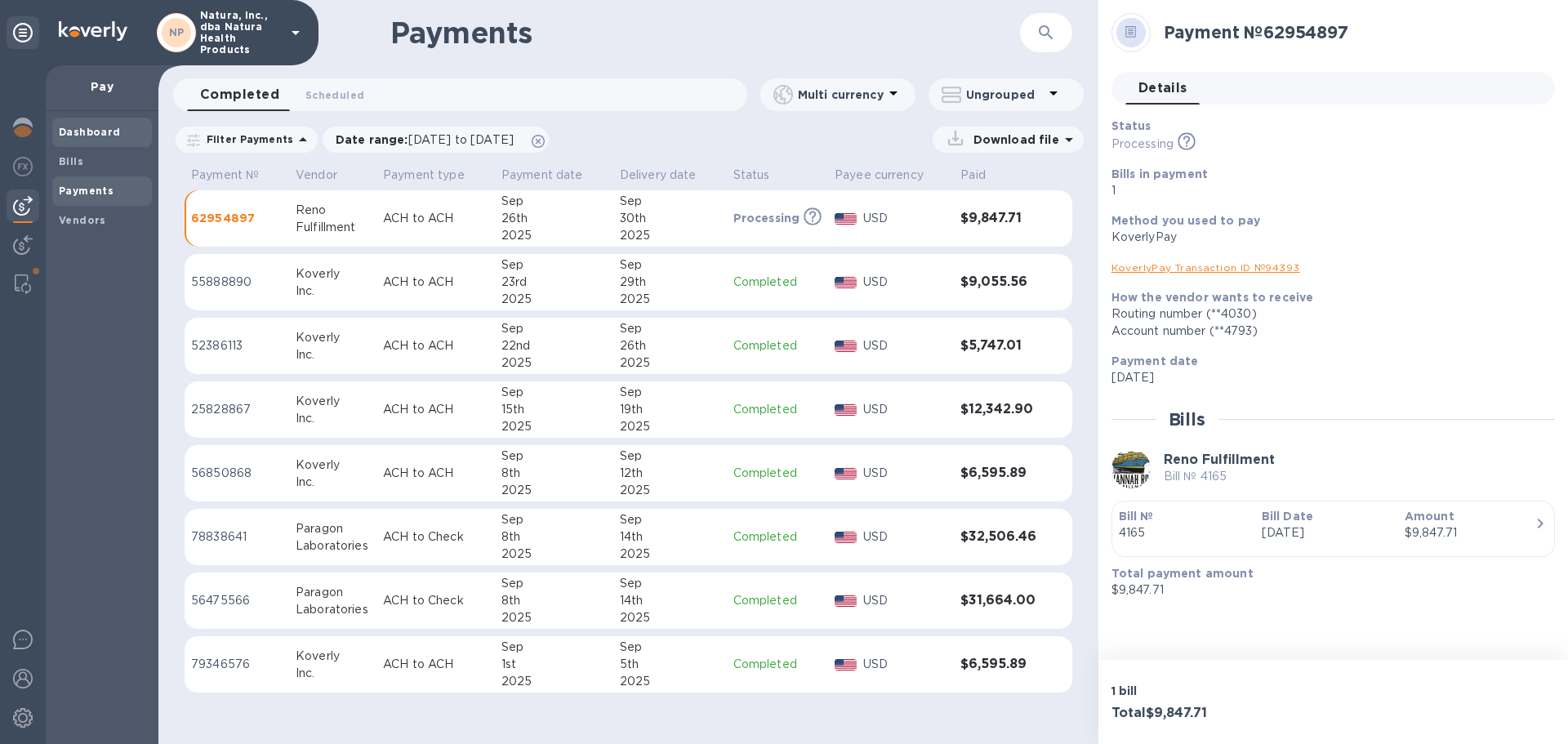
click at [71, 120] on div "Dashboard" at bounding box center [102, 133] width 100 height 30
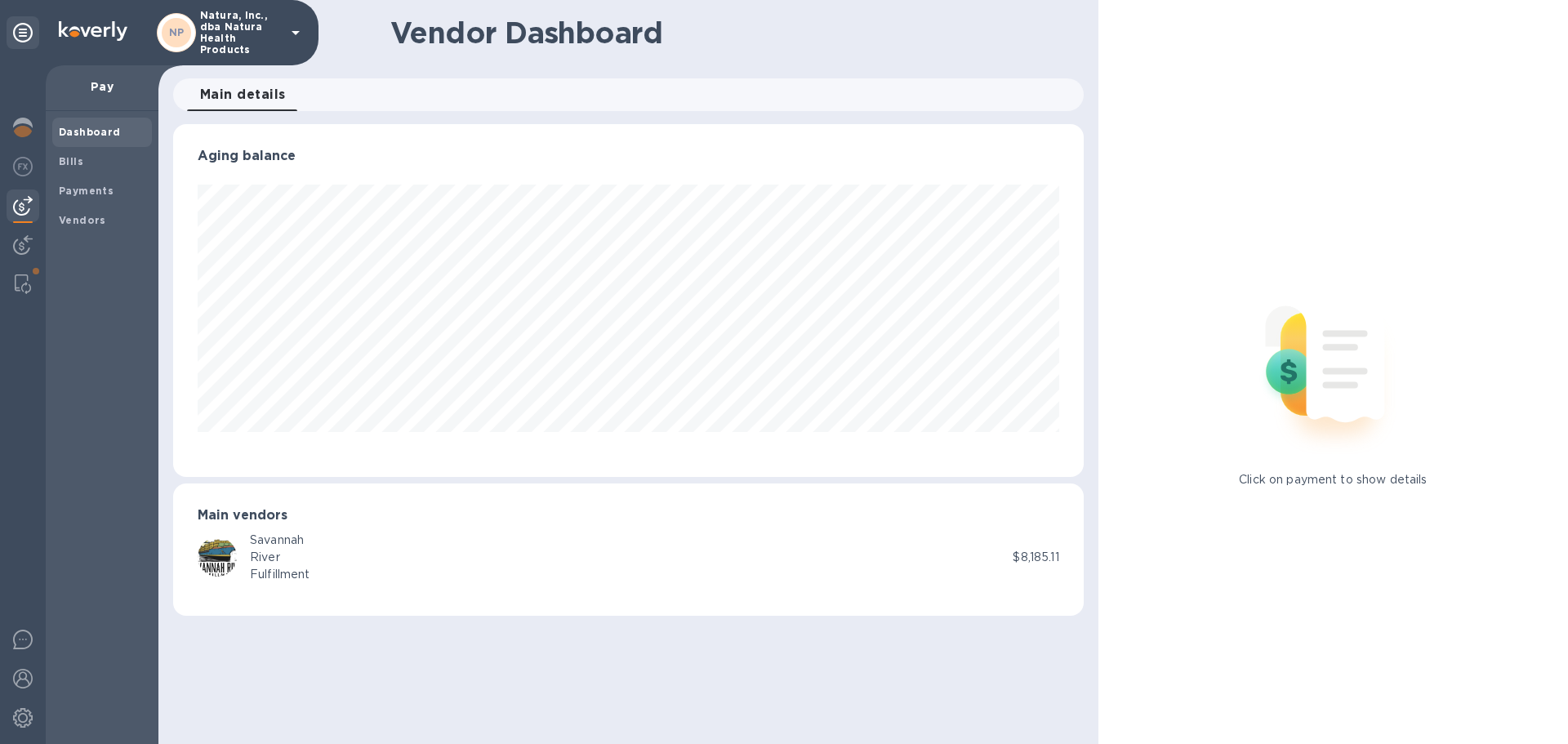
scroll to position [353, 910]
click at [27, 133] on img at bounding box center [23, 128] width 20 height 20
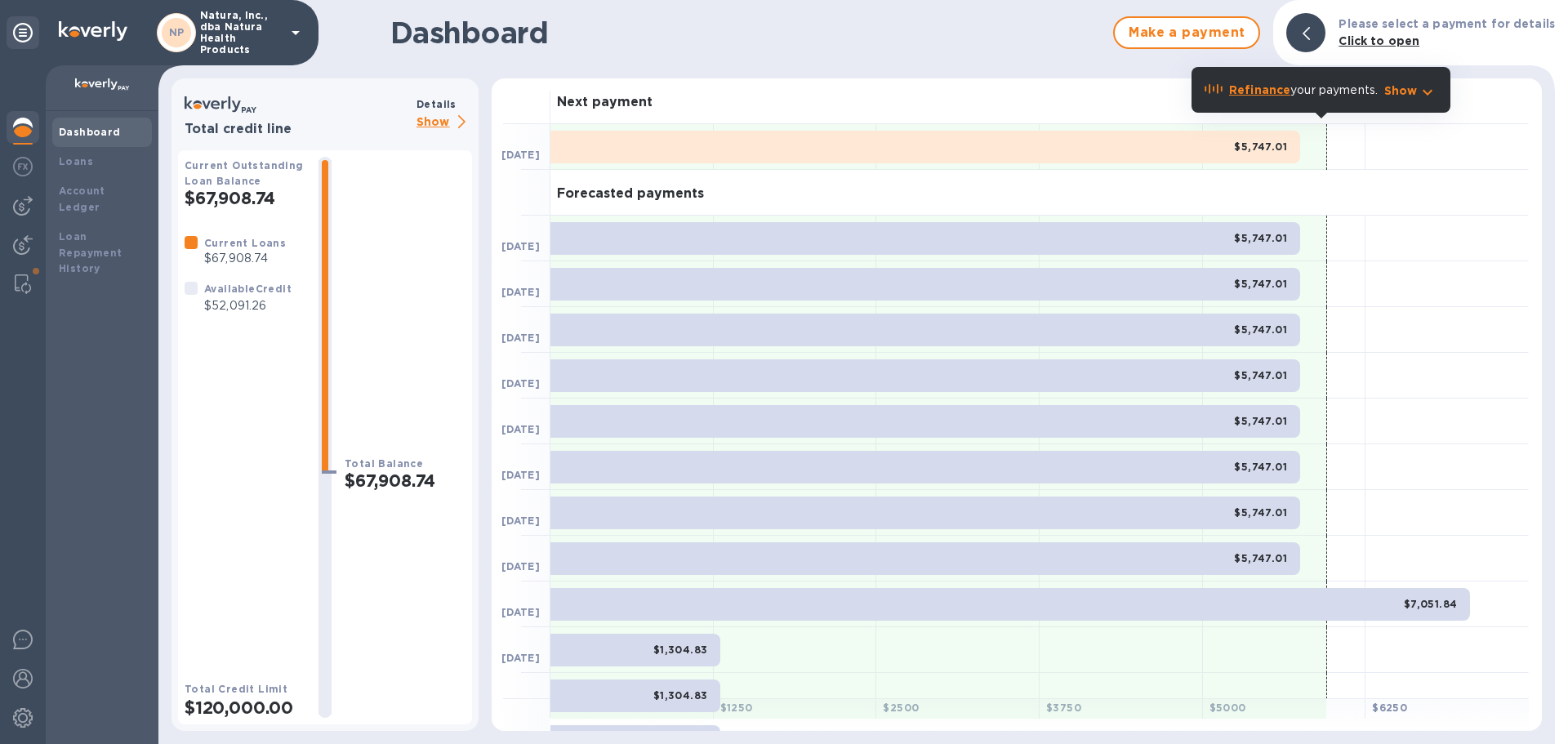
click at [428, 120] on p "Show" at bounding box center [445, 123] width 55 height 21
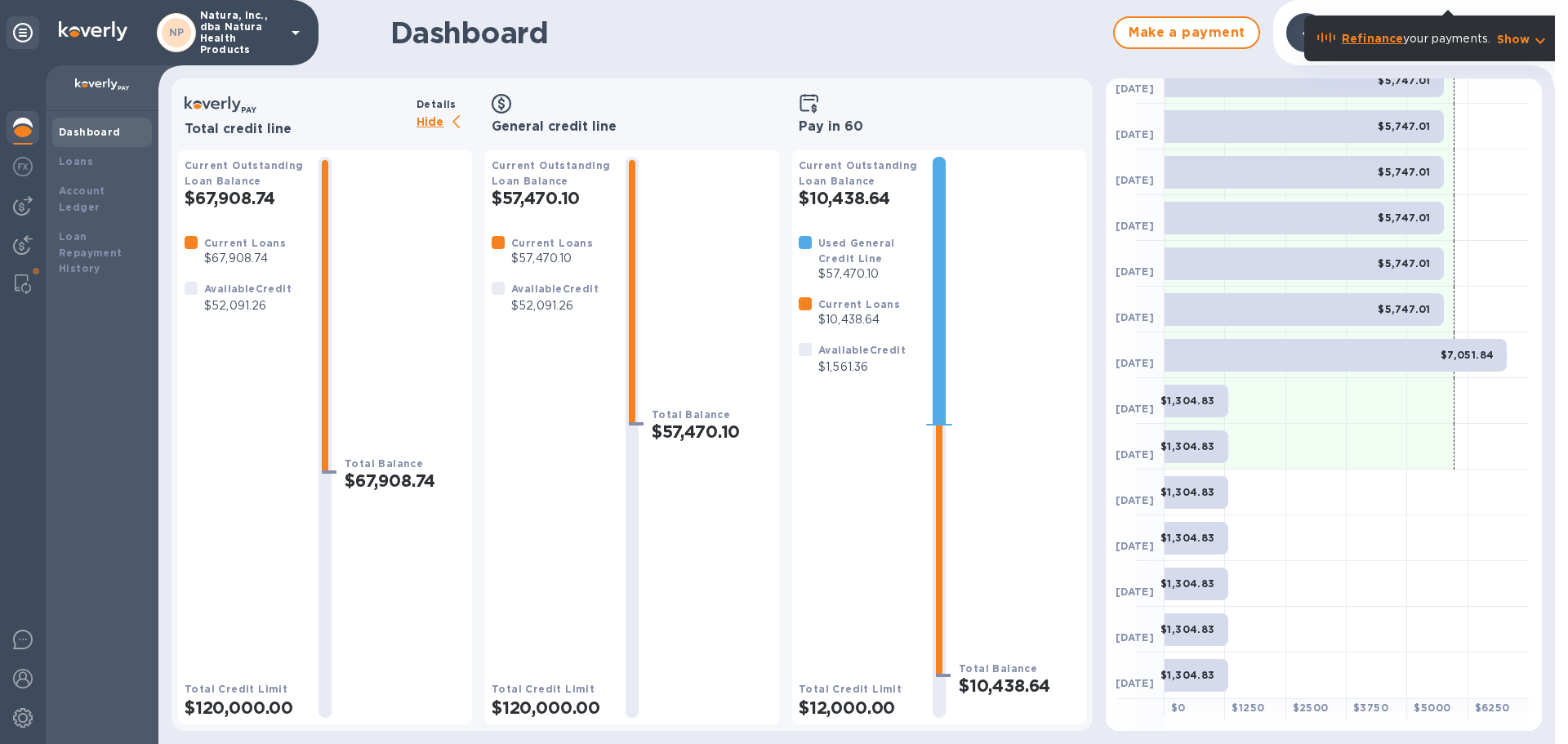
scroll to position [167, 0]
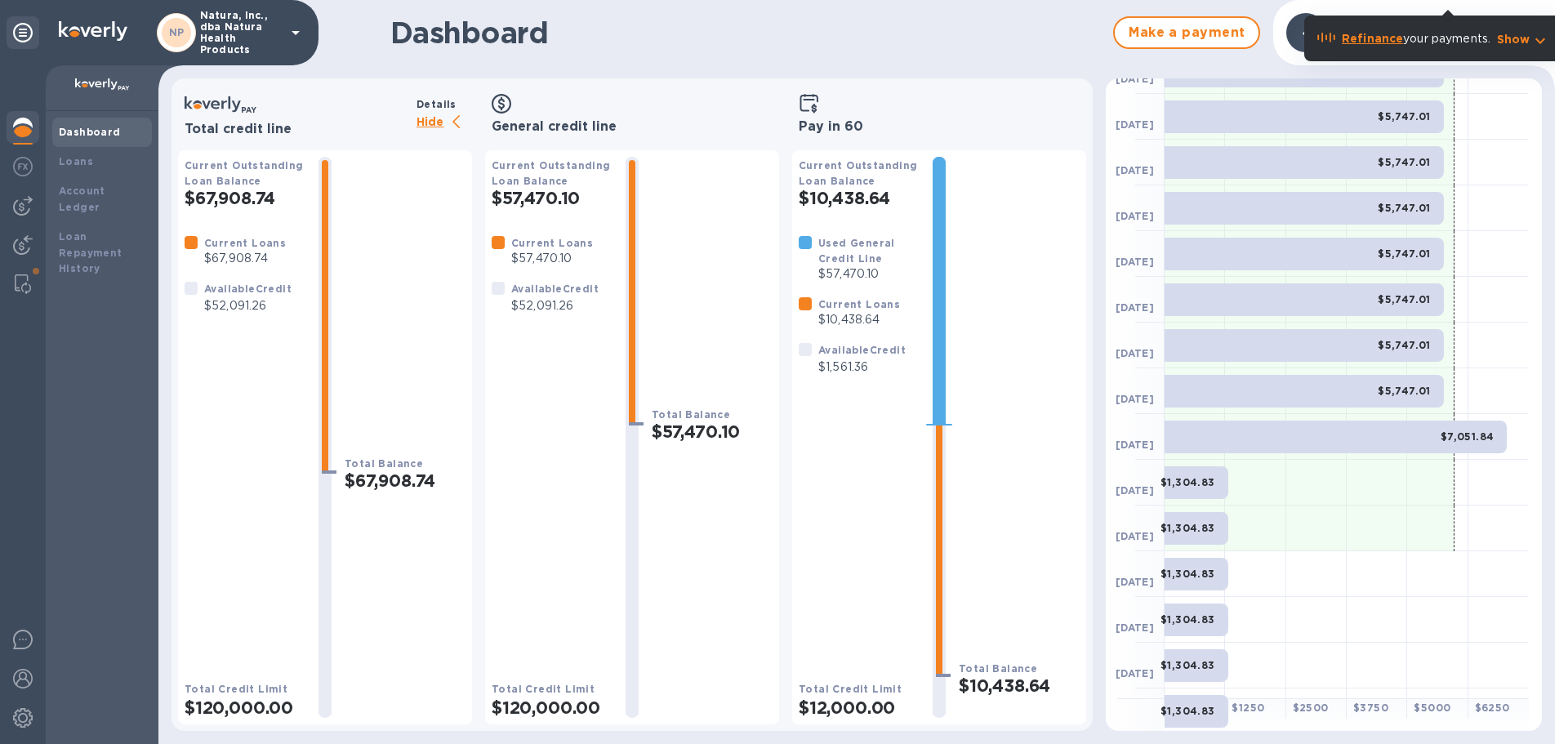
click at [1461, 434] on b "$7,051.84" at bounding box center [1468, 437] width 53 height 12
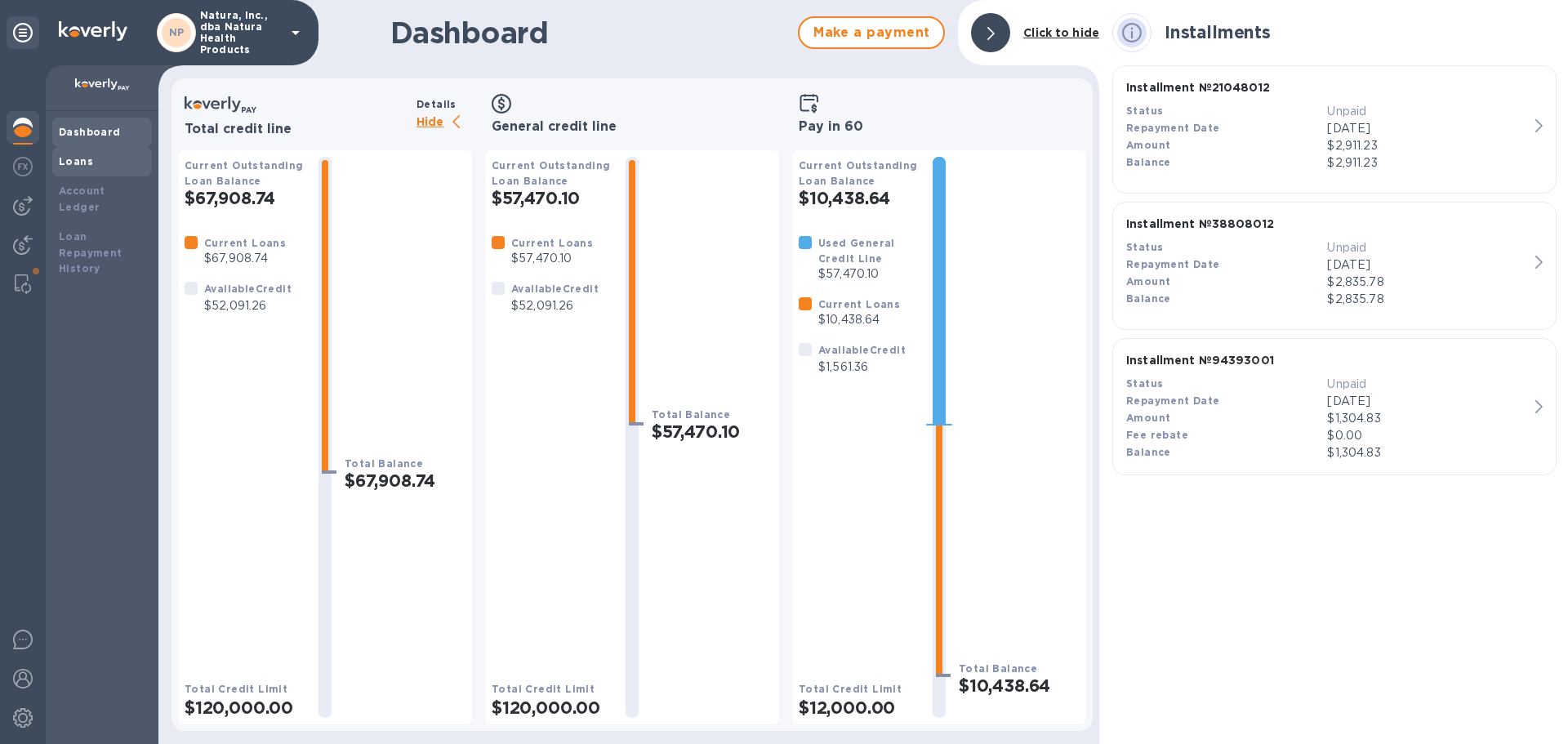
click at [75, 166] on b "Loans" at bounding box center [75, 161] width 35 height 12
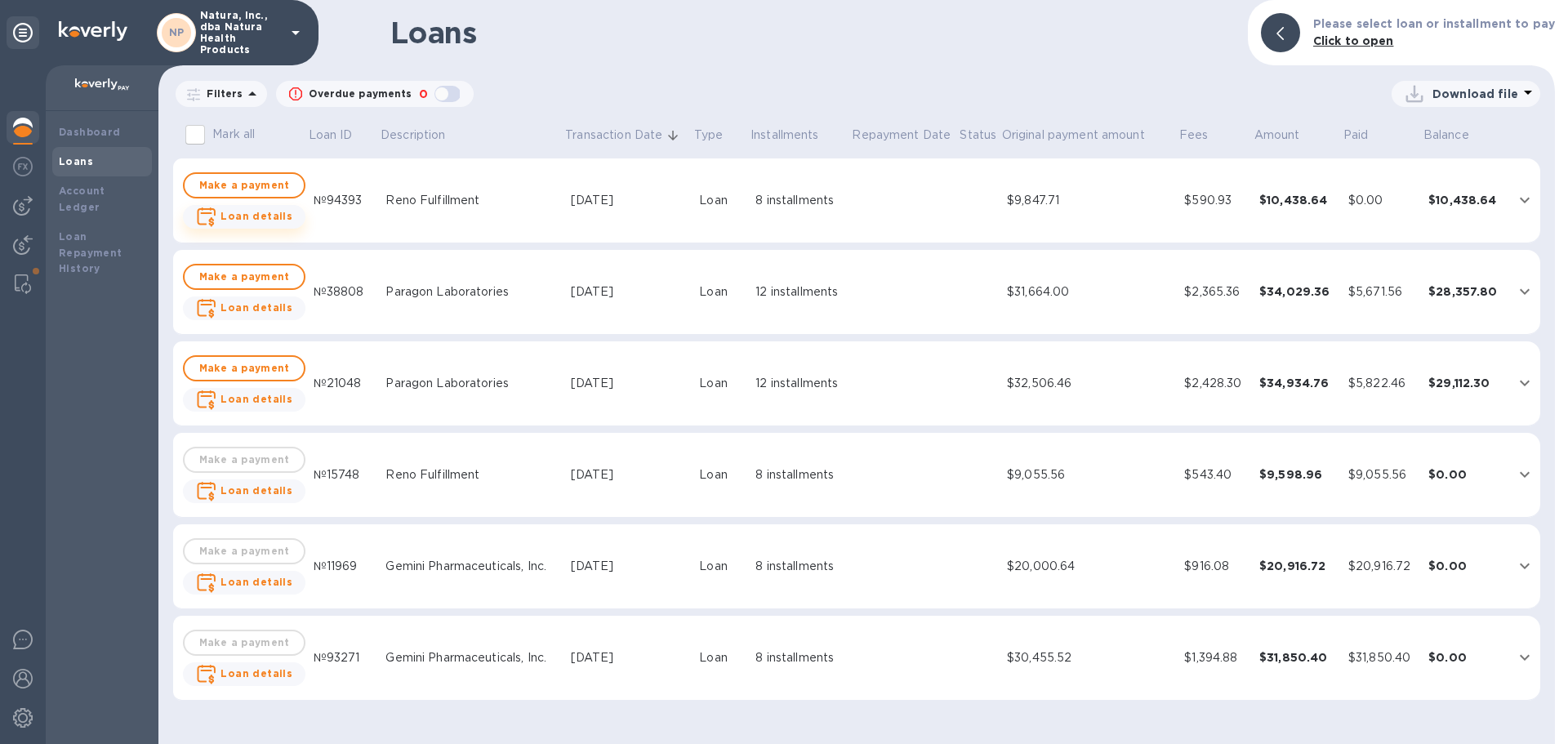
click at [250, 214] on b "Loan details" at bounding box center [257, 216] width 72 height 12
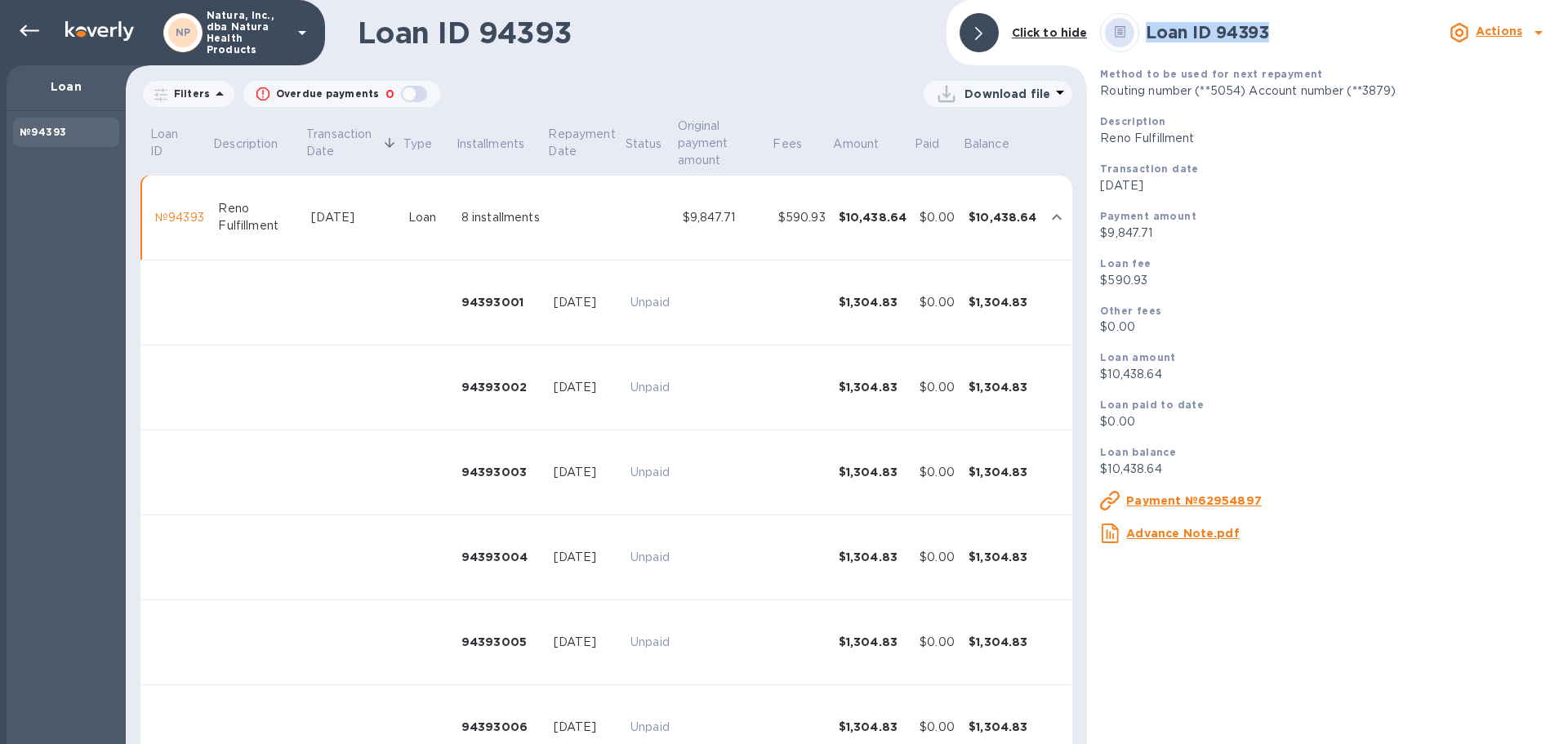
drag, startPoint x: 1146, startPoint y: 31, endPoint x: 1276, endPoint y: 26, distance: 130.1
click at [1281, 26] on h2 "Loan ID 94393" at bounding box center [1295, 32] width 297 height 21
copy b "Loan ID 94393"
click at [31, 417] on div "№94393" at bounding box center [66, 427] width 119 height 633
click at [20, 16] on div at bounding box center [29, 31] width 33 height 33
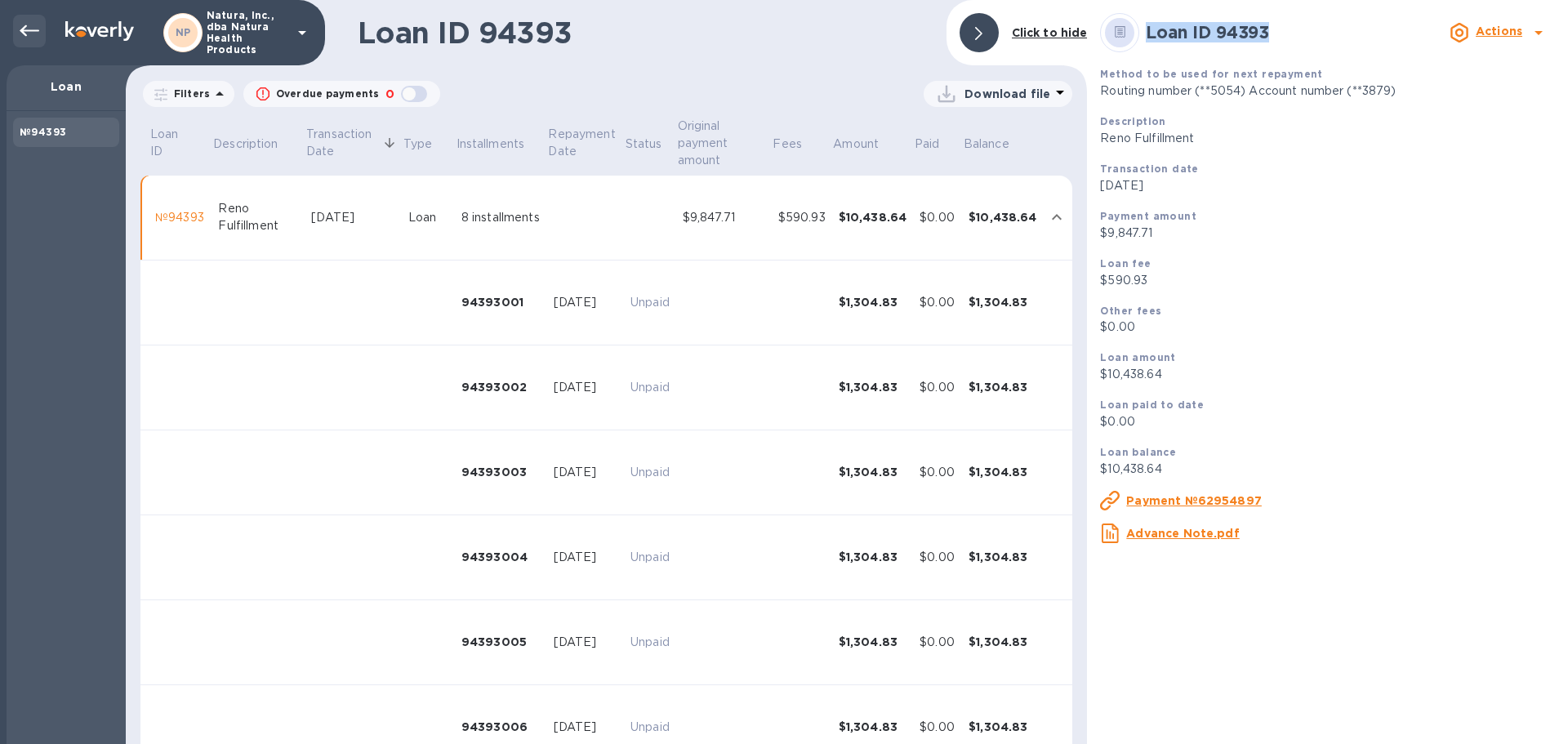
click at [23, 31] on icon at bounding box center [30, 32] width 20 height 12
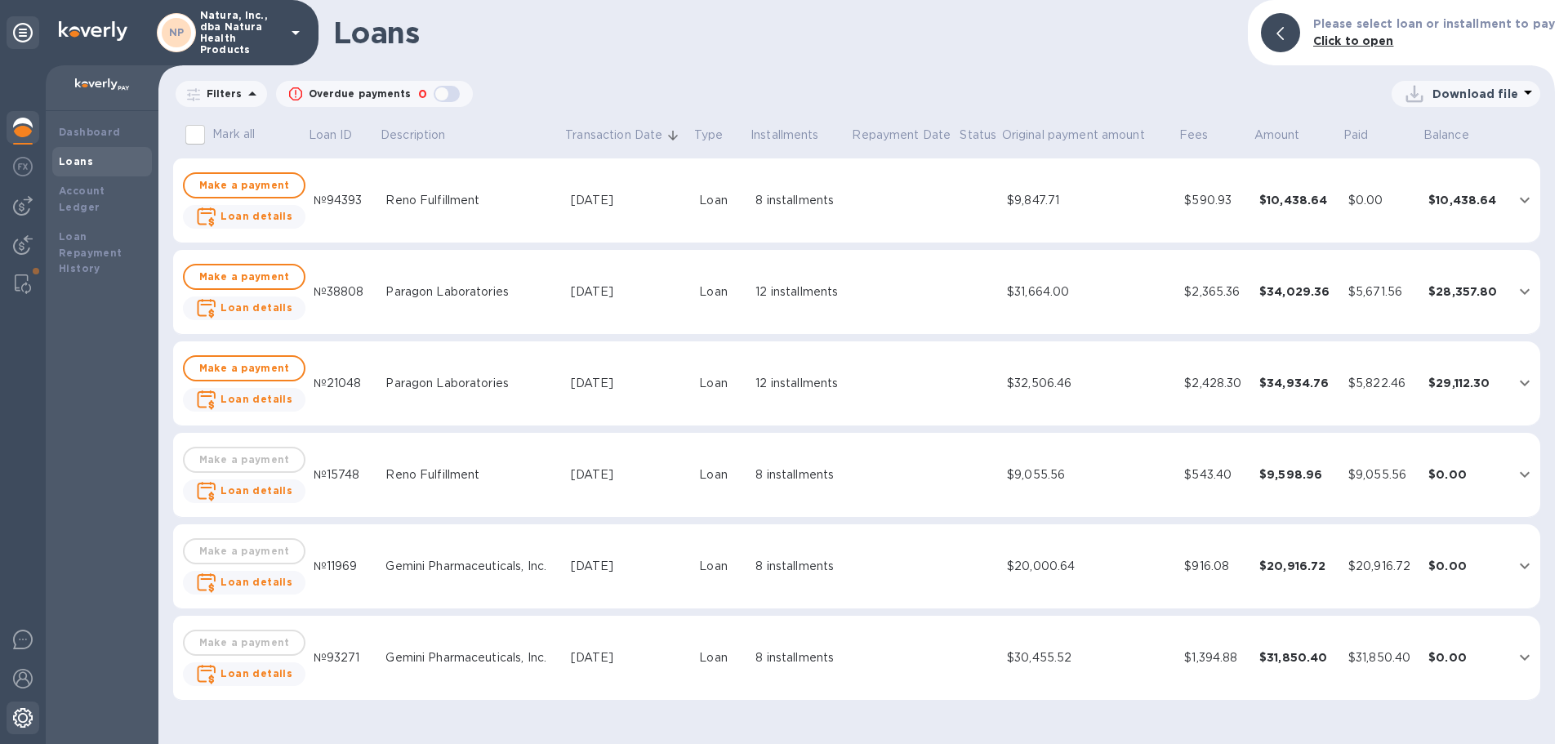
click at [22, 713] on img at bounding box center [23, 718] width 20 height 20
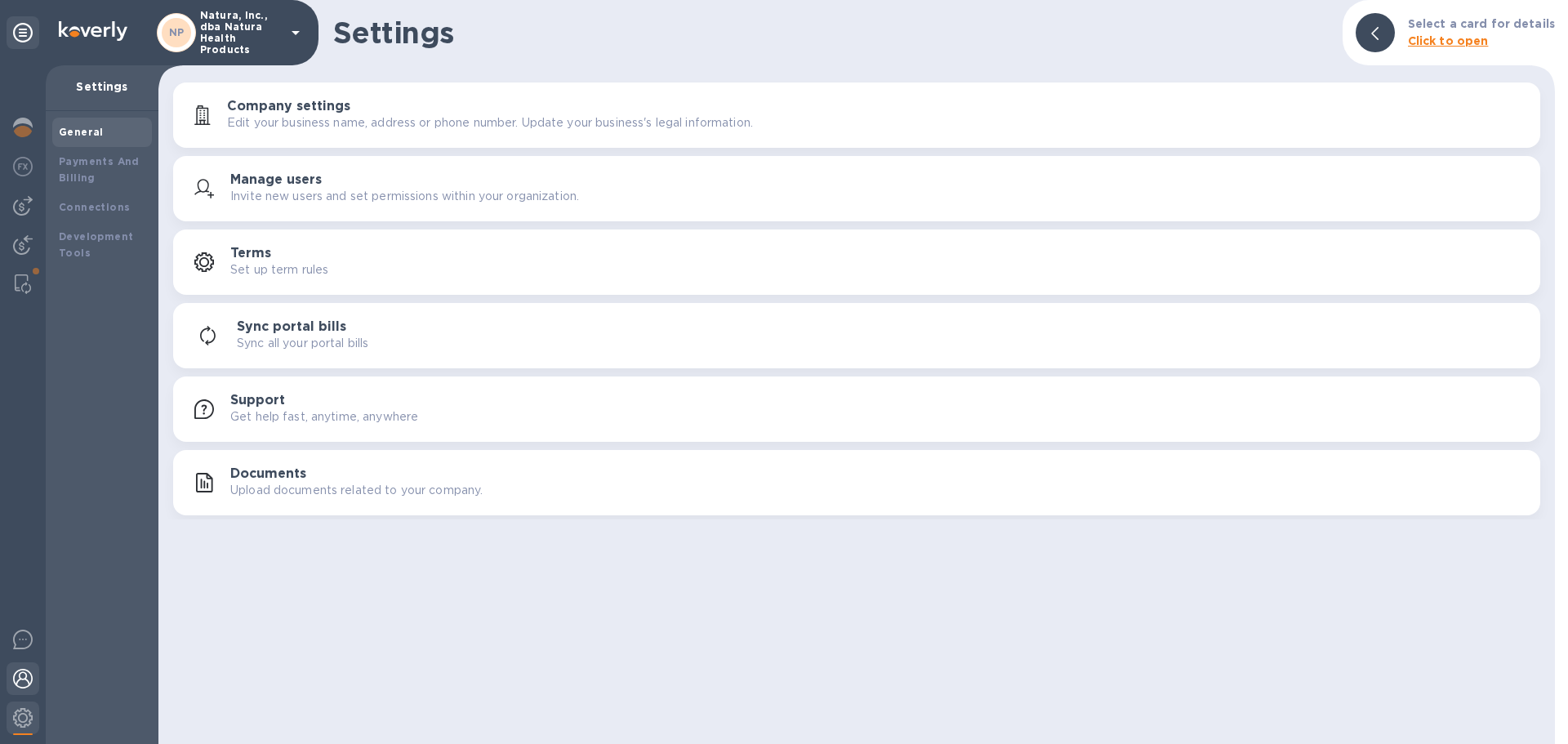
click at [25, 676] on img at bounding box center [23, 679] width 20 height 20
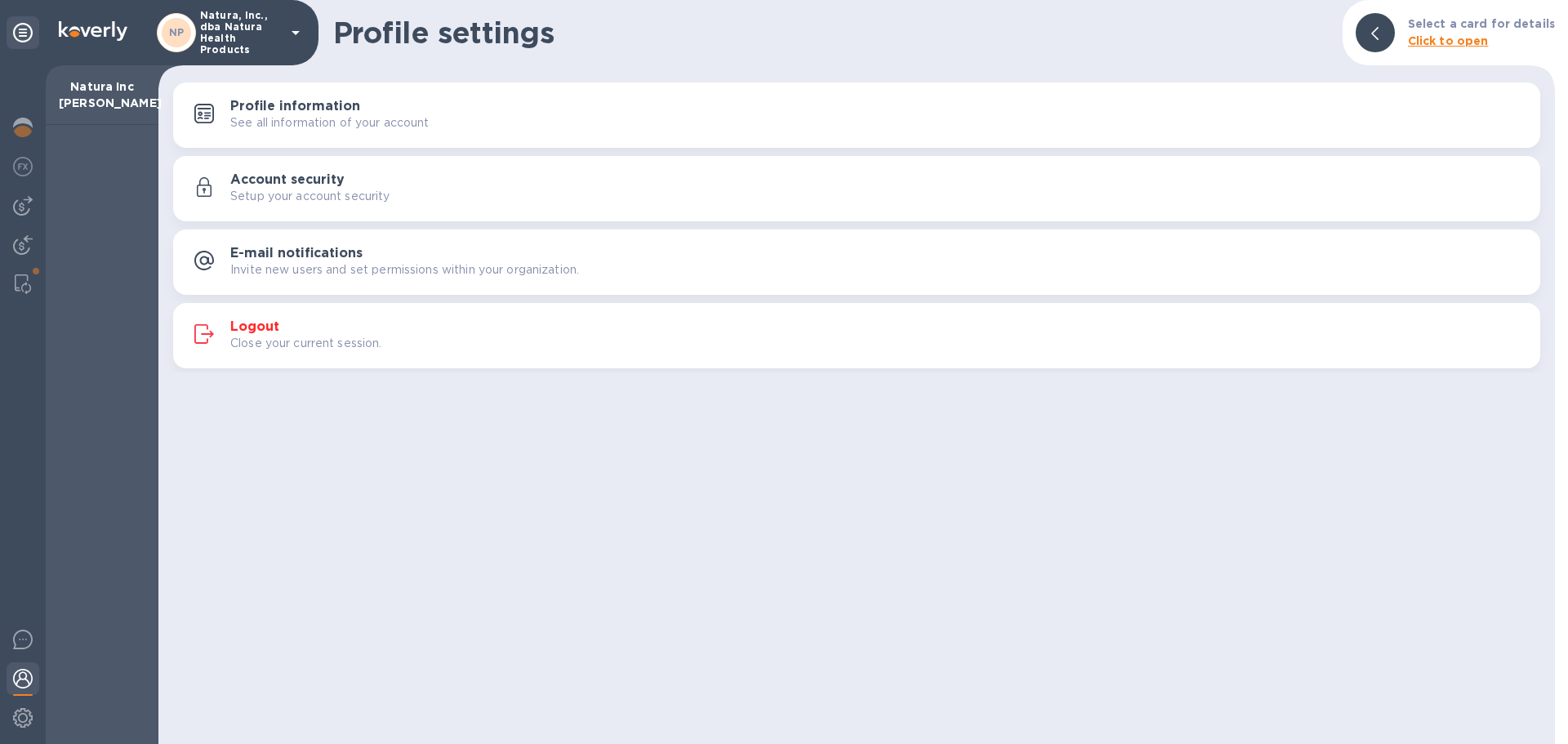
click at [258, 323] on h3 "Logout" at bounding box center [255, 327] width 49 height 16
